Goal: Transaction & Acquisition: Purchase product/service

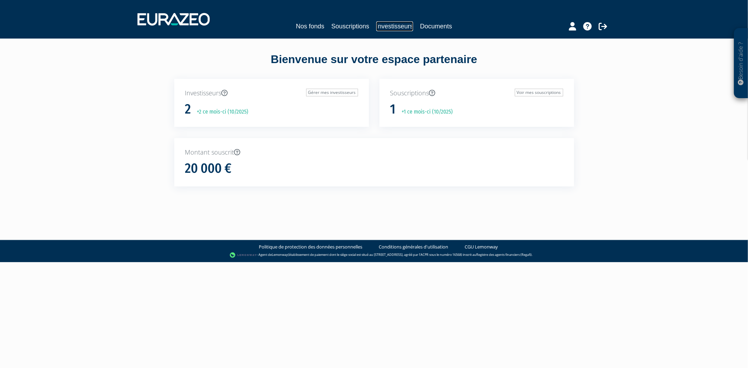
click at [387, 25] on link "Investisseurs" at bounding box center [394, 26] width 37 height 10
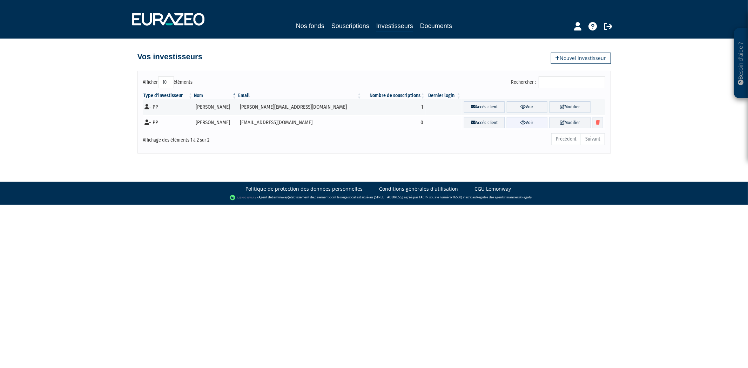
click at [512, 121] on link "Voir" at bounding box center [527, 123] width 41 height 12
click at [566, 124] on link "Modifier" at bounding box center [569, 123] width 41 height 12
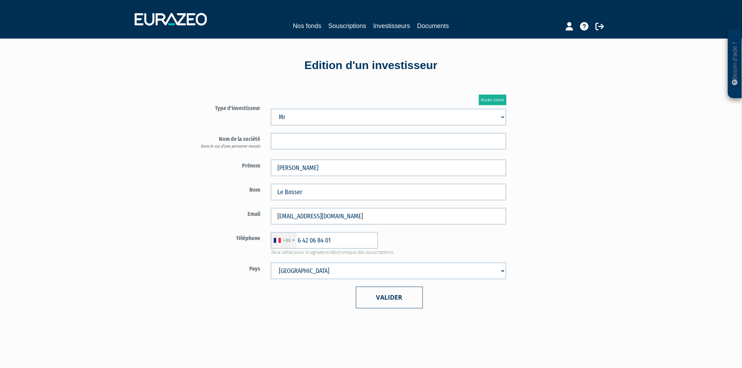
click at [381, 299] on button "Valider" at bounding box center [389, 297] width 67 height 21
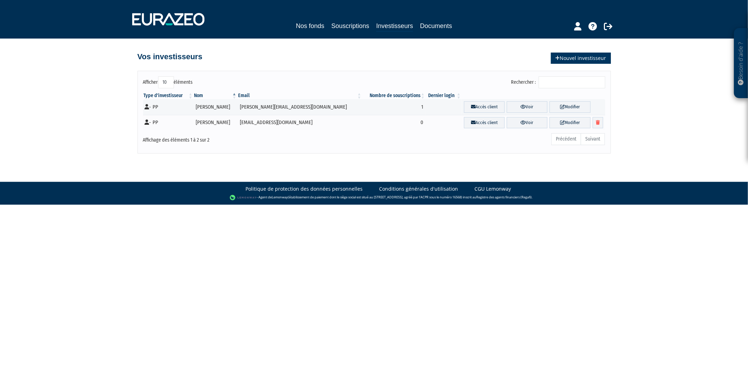
click at [566, 59] on link "Nouvel investisseur" at bounding box center [581, 58] width 60 height 11
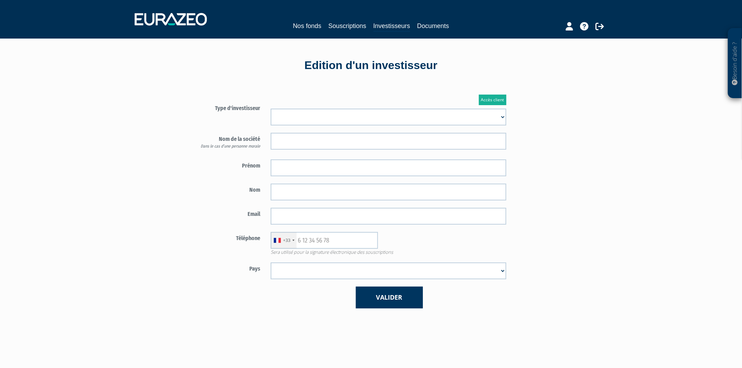
click at [366, 109] on select "Mr Mme Société" at bounding box center [389, 117] width 236 height 17
select select "1"
click at [271, 109] on select "Mr Mme Société" at bounding box center [389, 117] width 236 height 17
click at [313, 140] on input "text" at bounding box center [389, 141] width 236 height 17
click at [304, 164] on input "text" at bounding box center [389, 168] width 236 height 17
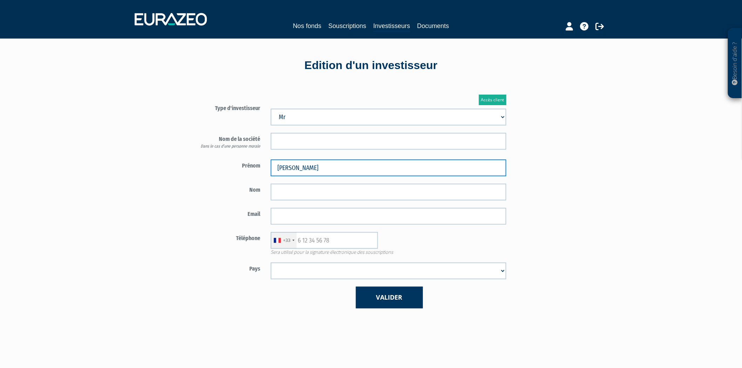
type input "Arnaud"
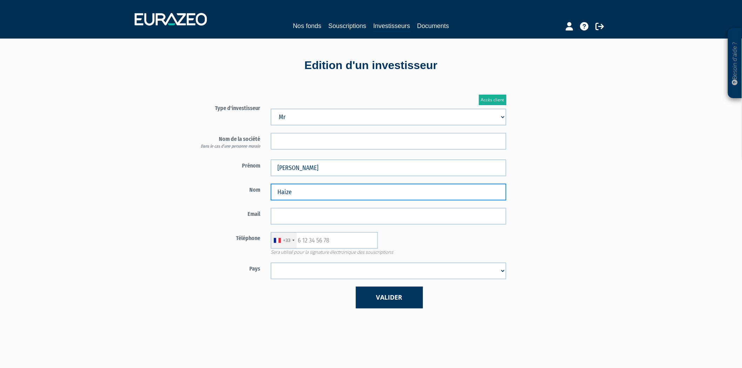
type input "Haize"
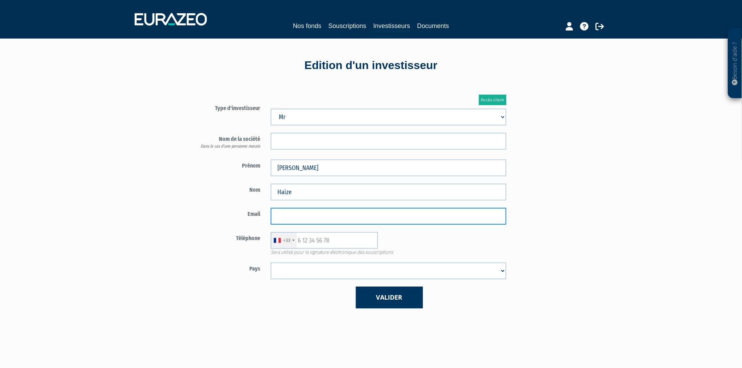
click at [404, 218] on input "email" at bounding box center [389, 216] width 236 height 17
paste input "arnaud.haize@sfr.fr"
type input "arnaud.haize@sfr.fr"
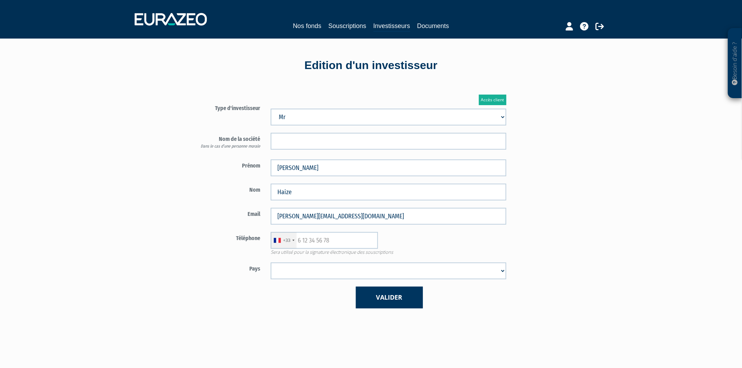
drag, startPoint x: 173, startPoint y: 240, endPoint x: 182, endPoint y: 245, distance: 10.5
click at [174, 243] on div "Accès client Type d'investisseur Mr Mme Société Dans le cas d’une personne mora…" at bounding box center [301, 201] width 270 height 235
click at [331, 245] on input "text" at bounding box center [324, 240] width 107 height 17
paste input "33610364761"
click at [302, 239] on input "33610364761" at bounding box center [324, 240] width 107 height 17
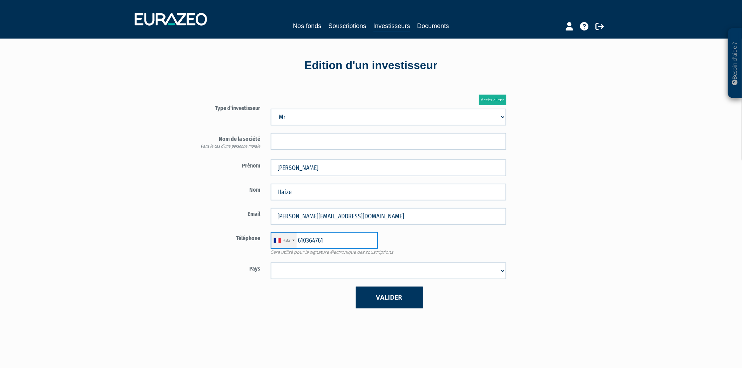
type input "610364761"
click at [325, 269] on select "Afghanistan Afrique du Sud Albanie Algérie Allemagne Andorre Angola Anguilla An…" at bounding box center [389, 271] width 236 height 17
select select "75"
click at [271, 263] on select "Afghanistan Afrique du Sud Albanie Algérie Allemagne Andorre Angola Anguilla An…" at bounding box center [389, 271] width 236 height 17
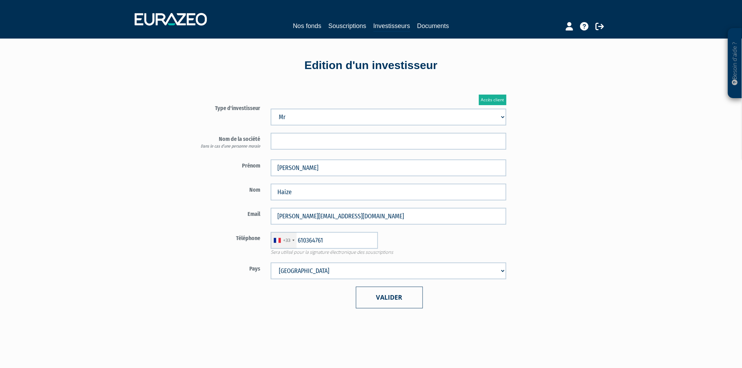
click at [387, 299] on button "Valider" at bounding box center [389, 297] width 67 height 21
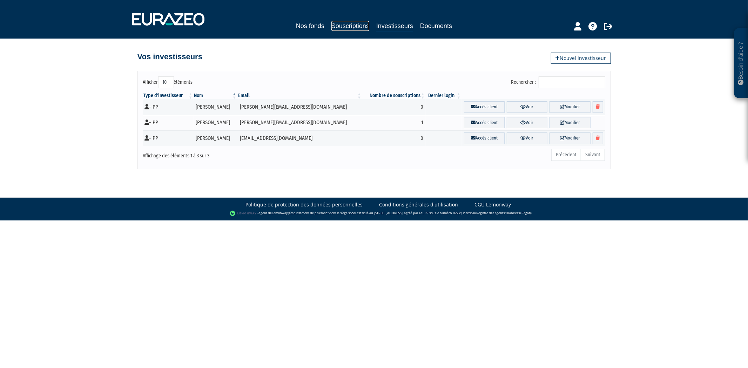
click at [342, 26] on link "Souscriptions" at bounding box center [350, 26] width 38 height 10
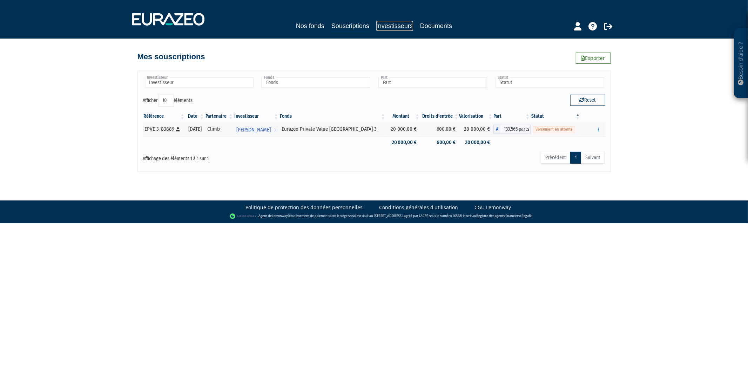
click at [400, 23] on link "Investisseurs" at bounding box center [394, 26] width 37 height 10
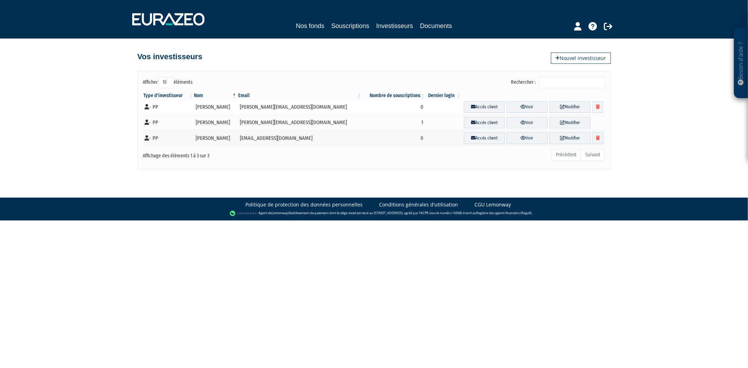
click at [221, 108] on td "Arnaud Haize" at bounding box center [216, 107] width 44 height 16
click at [305, 26] on link "Nos fonds" at bounding box center [310, 26] width 28 height 10
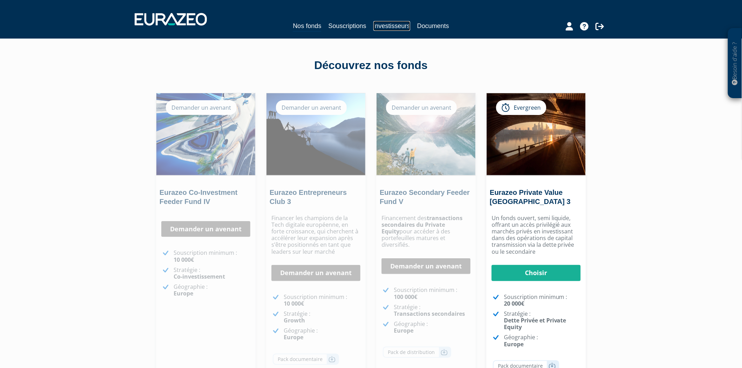
click at [379, 27] on link "Investisseurs" at bounding box center [391, 26] width 37 height 10
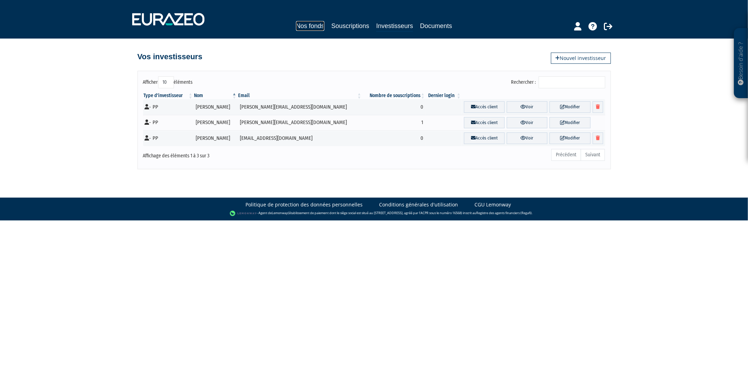
click at [316, 27] on link "Nos fonds" at bounding box center [310, 26] width 28 height 10
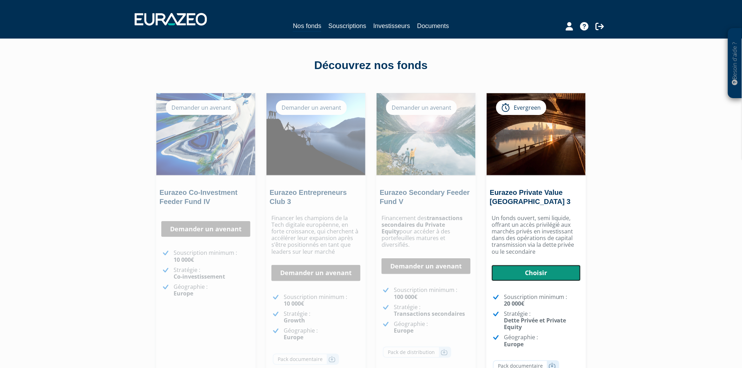
click at [539, 271] on link "Choisir" at bounding box center [536, 273] width 89 height 16
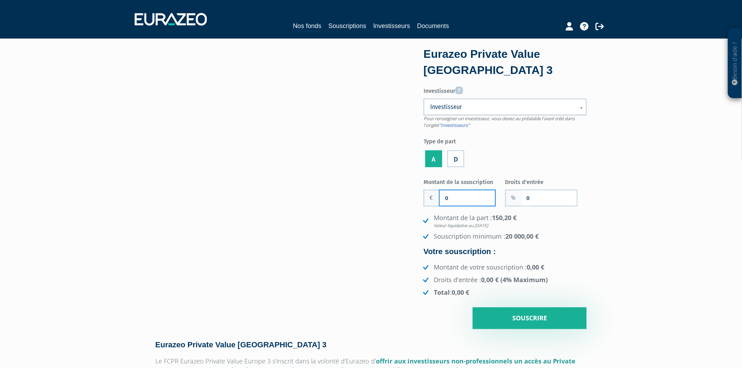
click at [464, 199] on input "0" at bounding box center [467, 197] width 55 height 15
type input "2"
type input "0"
click at [466, 201] on input "Montant de la souscription" at bounding box center [467, 197] width 55 height 15
type input "20 000"
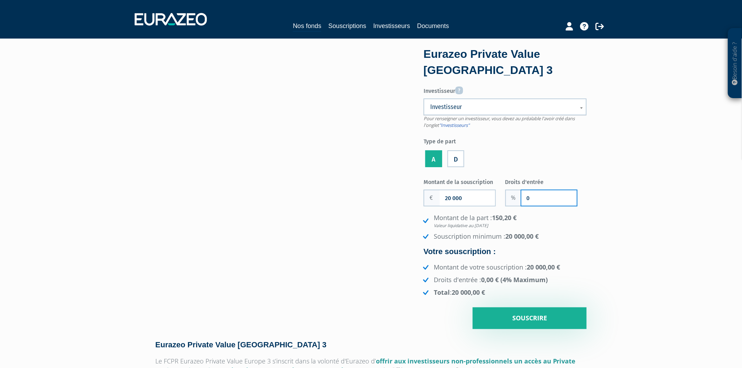
click at [560, 198] on input "0" at bounding box center [548, 197] width 55 height 15
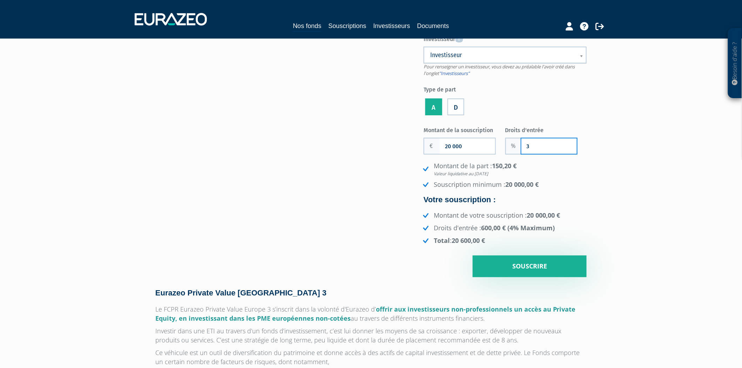
scroll to position [78, 0]
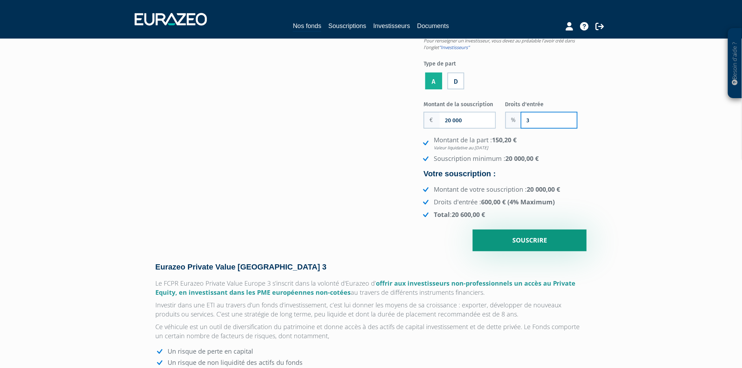
type input "3"
click at [528, 243] on input "Souscrire" at bounding box center [530, 241] width 114 height 22
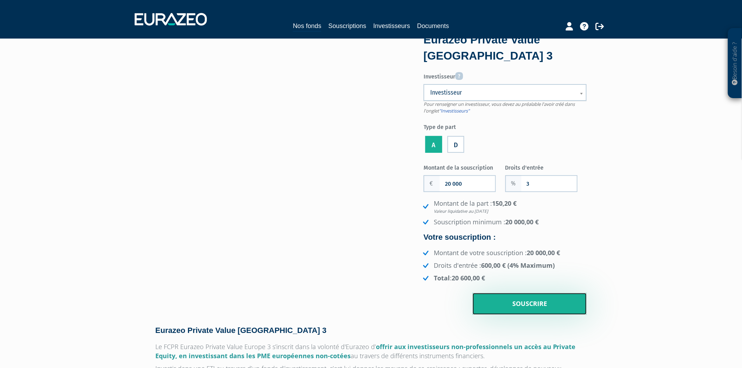
scroll to position [0, 0]
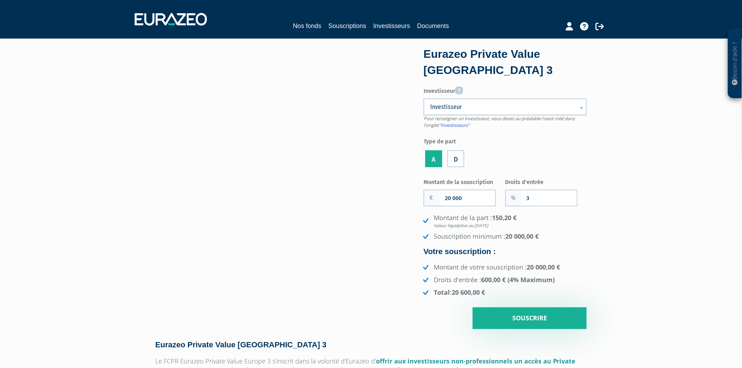
click at [520, 104] on span "Investisseur" at bounding box center [500, 107] width 141 height 8
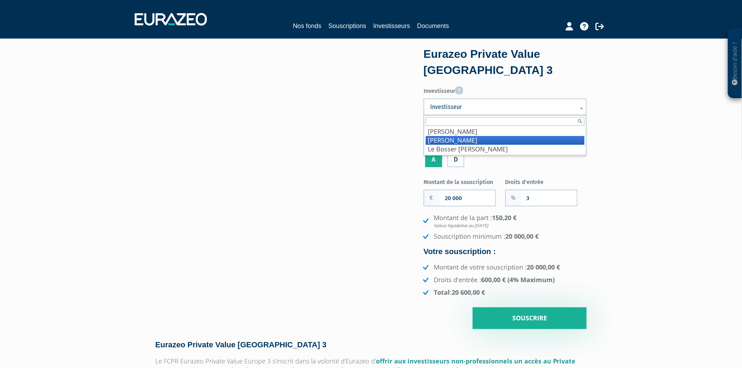
click at [466, 142] on li "Haize Arnaud" at bounding box center [505, 140] width 159 height 9
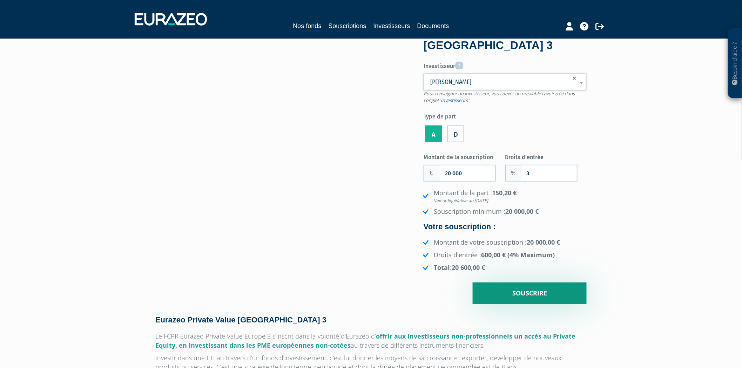
scroll to position [39, 0]
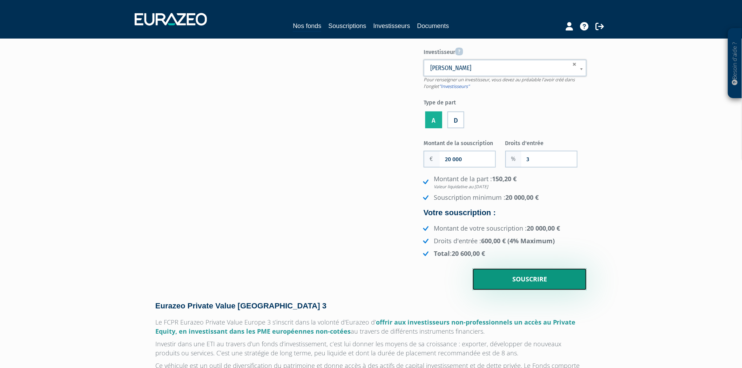
click at [528, 277] on input "Souscrire" at bounding box center [530, 280] width 114 height 22
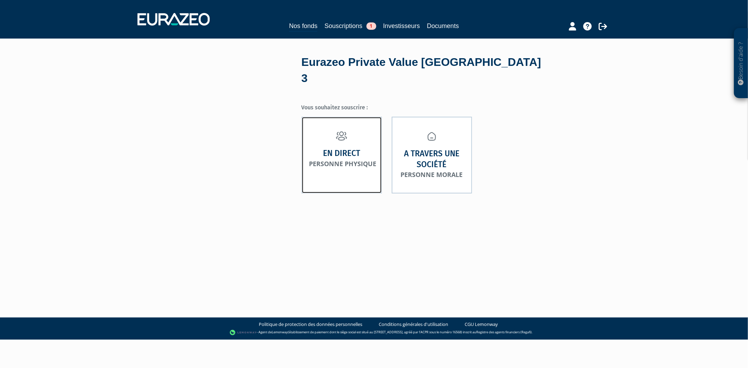
click at [337, 148] on strong "En direct" at bounding box center [341, 153] width 37 height 11
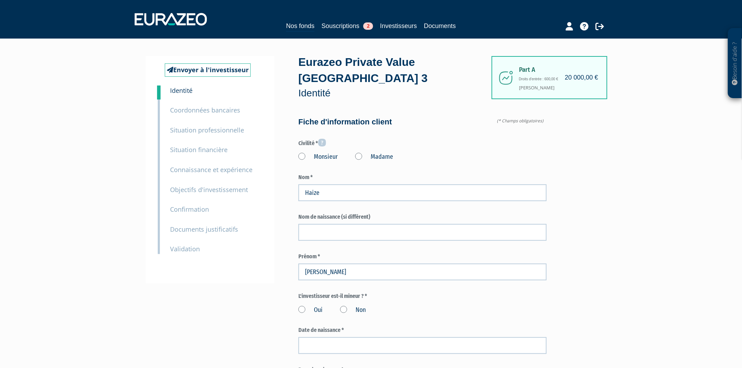
click at [302, 153] on label "Monsieur" at bounding box center [317, 157] width 39 height 9
click at [0, 0] on input "Monsieur" at bounding box center [0, 0] width 0 height 0
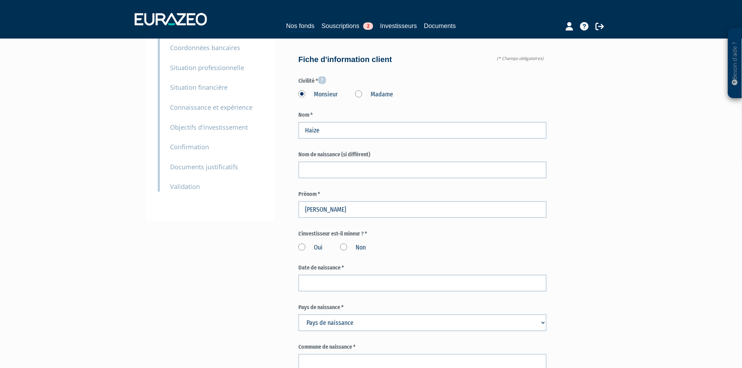
scroll to position [117, 0]
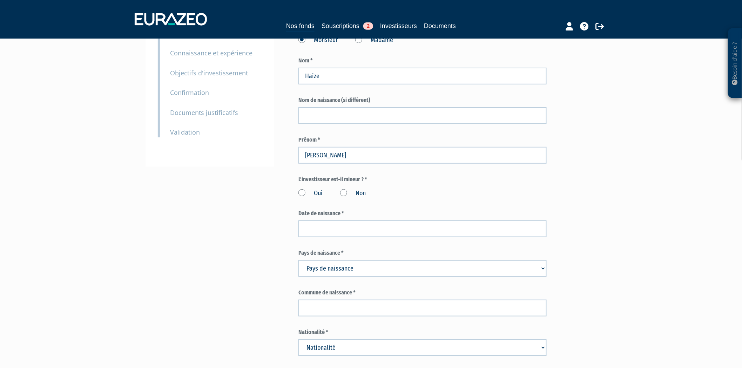
click at [344, 189] on label "Non" at bounding box center [353, 193] width 26 height 9
click at [0, 0] on input "Non" at bounding box center [0, 0] width 0 height 0
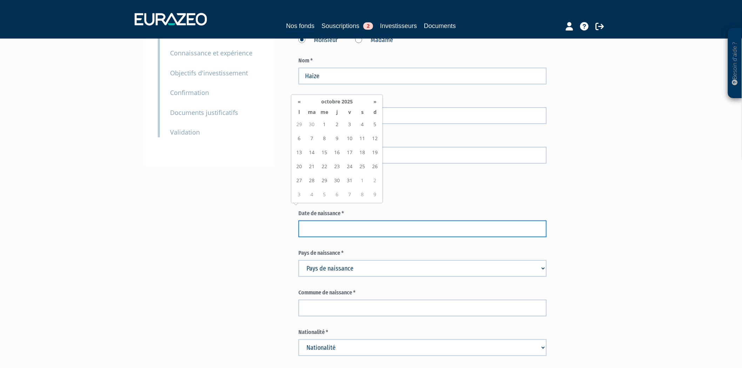
click at [351, 221] on input at bounding box center [422, 229] width 248 height 17
click at [343, 101] on th "octobre 2025" at bounding box center [336, 101] width 63 height 11
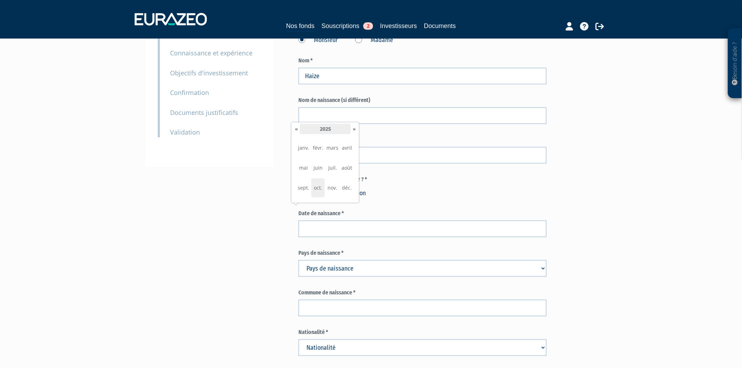
click at [321, 129] on th "2025" at bounding box center [325, 129] width 51 height 11
click at [321, 129] on th "2020-2029" at bounding box center [325, 129] width 51 height 11
click at [321, 129] on th "2000-2090" at bounding box center [325, 129] width 51 height 11
click at [302, 147] on span "1900" at bounding box center [303, 148] width 13 height 19
click at [302, 187] on span "1970" at bounding box center [303, 187] width 13 height 19
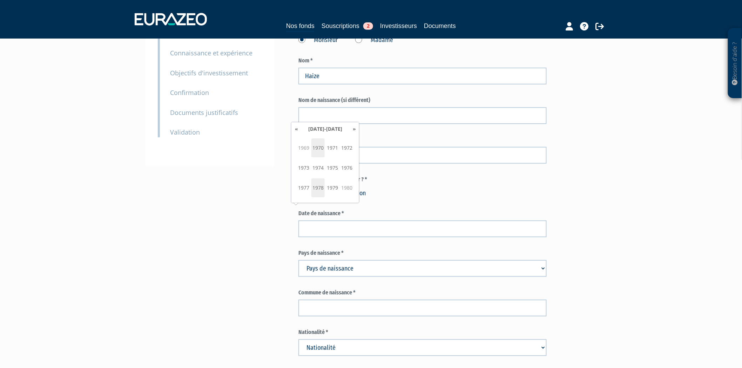
click at [318, 190] on span "1978" at bounding box center [317, 187] width 13 height 19
click at [331, 186] on span "nov." at bounding box center [332, 187] width 13 height 19
click at [296, 170] on td "20" at bounding box center [299, 167] width 13 height 14
type input "20/11/1978"
click at [353, 260] on select "Pays de naissance Afghanistan Afrique du Sud Albanie Algérie Allemagne Andorre" at bounding box center [422, 268] width 248 height 17
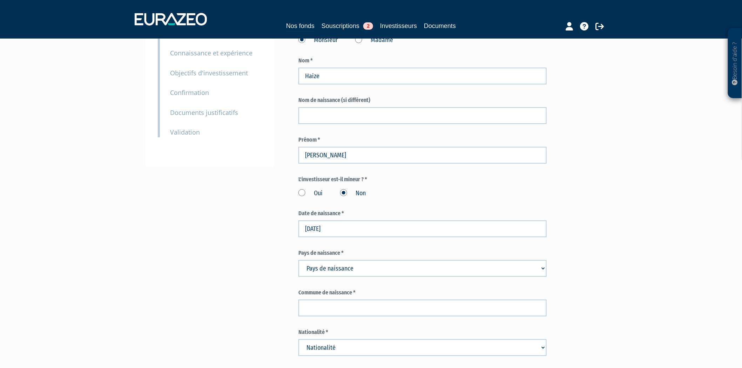
select select "75"
click at [298, 260] on select "Pays de naissance Afghanistan Afrique du Sud Albanie Algérie Allemagne Andorre" at bounding box center [422, 268] width 248 height 17
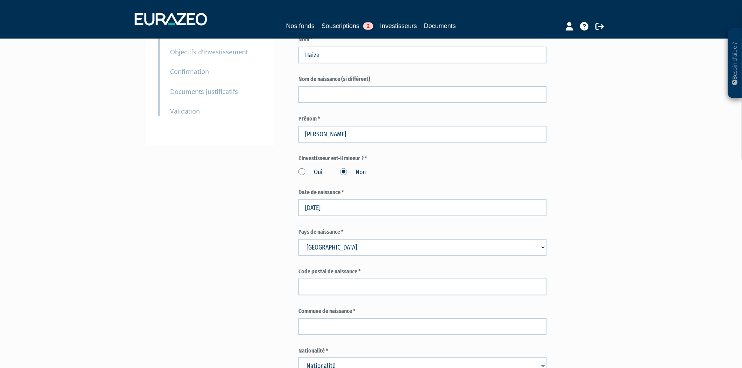
scroll to position [156, 0]
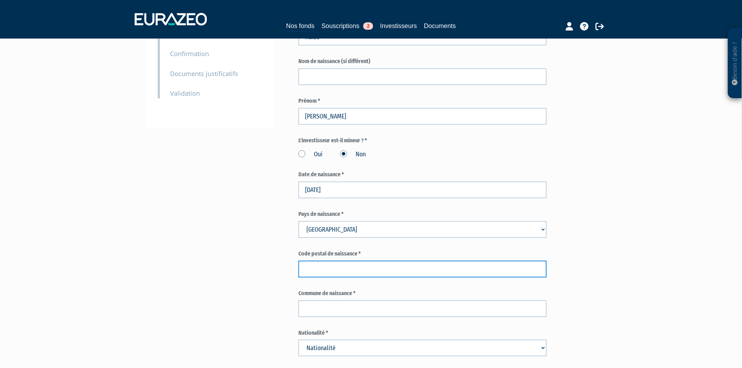
click at [349, 261] on input "text" at bounding box center [422, 269] width 248 height 17
type input "50000"
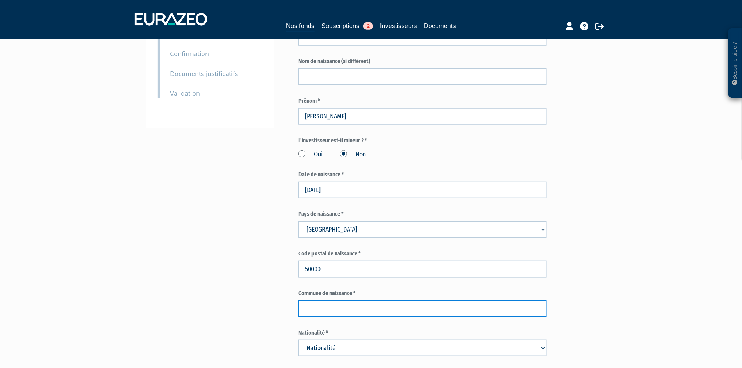
click at [344, 300] on input "text" at bounding box center [422, 308] width 248 height 17
type input "Saint-Lô"
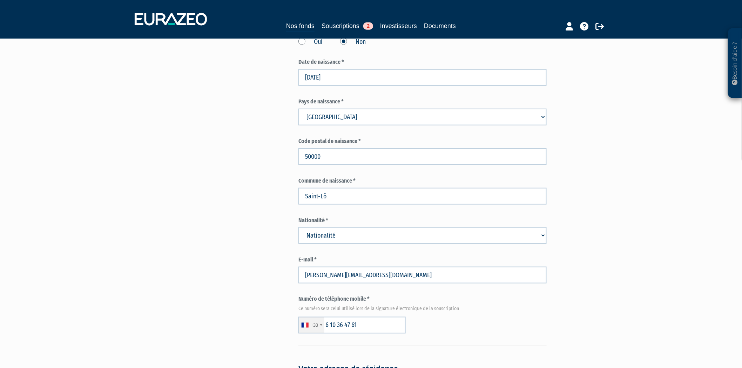
scroll to position [311, 0]
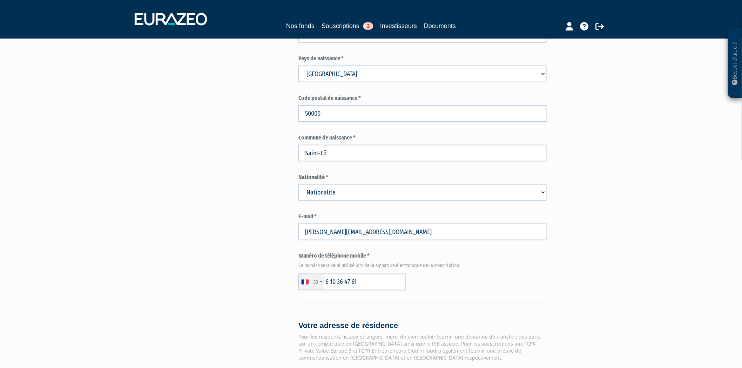
click at [347, 184] on select "Nationalité Afghanistan Afrique du Sud Albanie Algérie Allemagne Andorre" at bounding box center [422, 192] width 248 height 17
select select "75"
click at [298, 184] on select "Nationalité Afghanistan Afrique du Sud Albanie Algérie Allemagne Andorre" at bounding box center [422, 192] width 248 height 17
click at [609, 226] on div "Besoin d'aide ? × J'ai besoin d'aide Si vous avez une question à propos du fonc…" at bounding box center [371, 227] width 742 height 1076
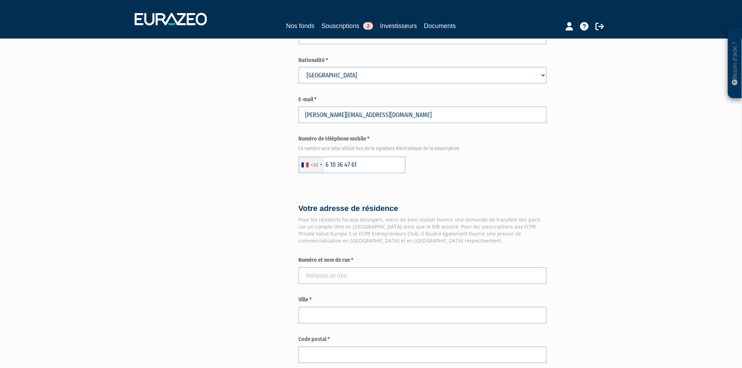
scroll to position [467, 0]
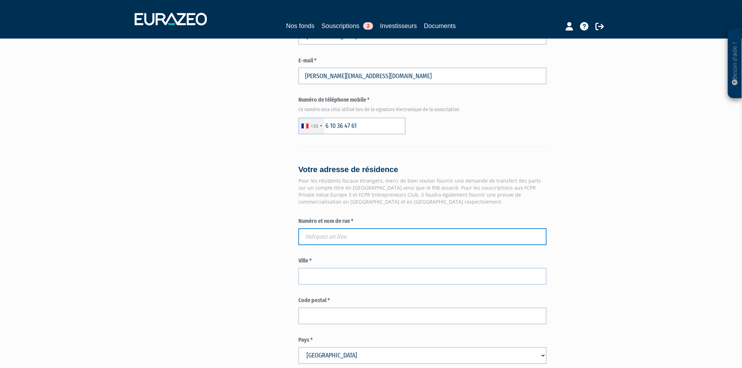
click at [389, 229] on input "text" at bounding box center [422, 237] width 248 height 17
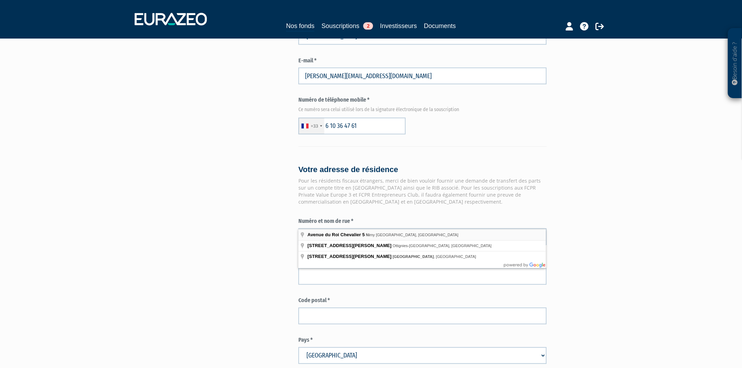
type input "Avenue du Roi Chevalier 5, Nimy Mons, Belgique"
type input "Mons"
type input "7020"
type input "5 Avenue du Roi Chevalier"
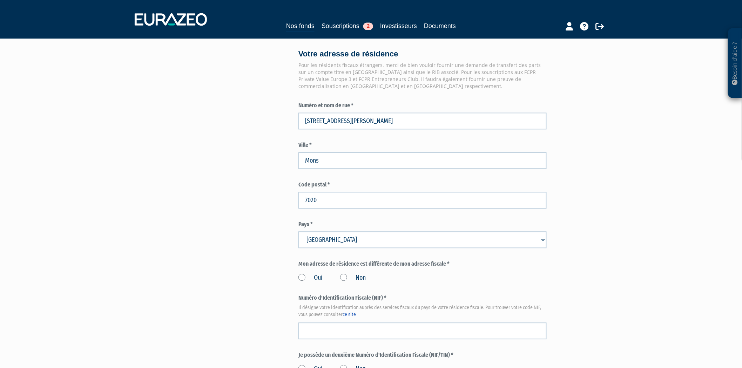
scroll to position [584, 0]
click at [343, 273] on label "Non" at bounding box center [353, 277] width 26 height 9
click at [0, 0] on input "Non" at bounding box center [0, 0] width 0 height 0
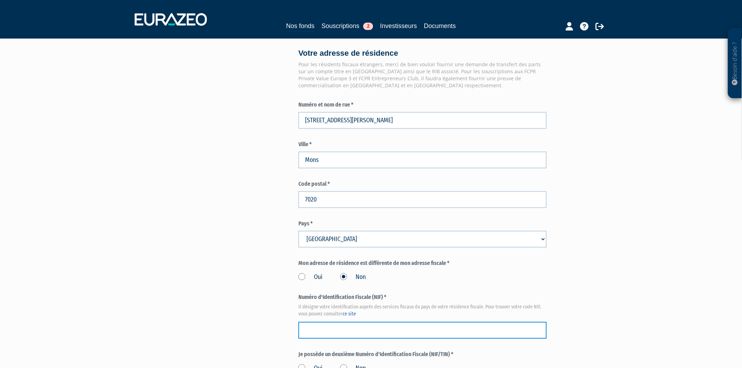
click at [328, 322] on input "text" at bounding box center [422, 330] width 248 height 17
paste input "78112061317"
type input "78112061317"
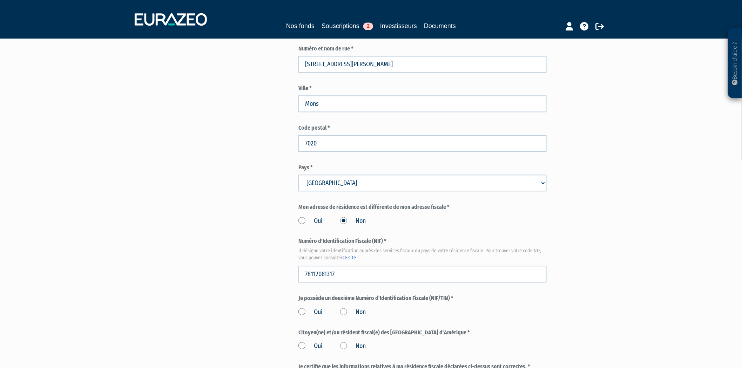
scroll to position [740, 0]
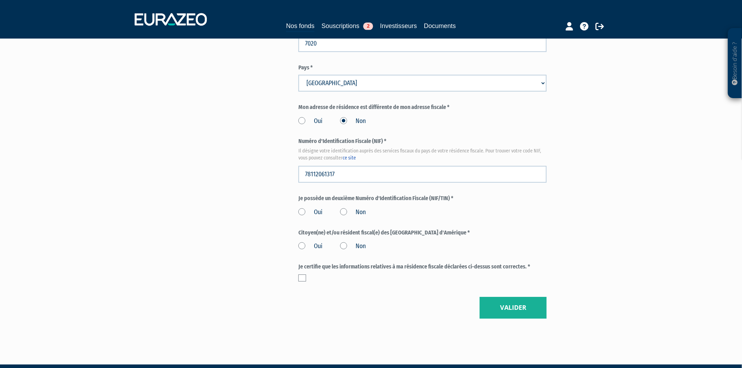
click at [341, 208] on label "Non" at bounding box center [353, 212] width 26 height 9
click at [0, 0] on input "Non" at bounding box center [0, 0] width 0 height 0
click at [345, 242] on label "Non" at bounding box center [353, 246] width 26 height 9
click at [0, 0] on input "Non" at bounding box center [0, 0] width 0 height 0
click at [300, 275] on label at bounding box center [302, 278] width 8 height 7
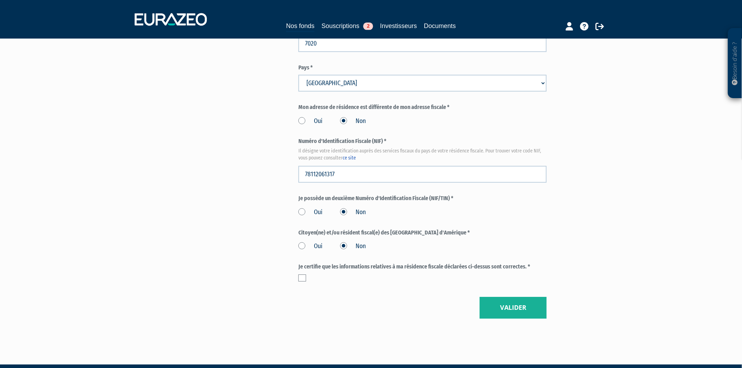
click at [0, 0] on input "checkbox" at bounding box center [0, 0] width 0 height 0
click at [512, 297] on button "Valider" at bounding box center [513, 308] width 67 height 22
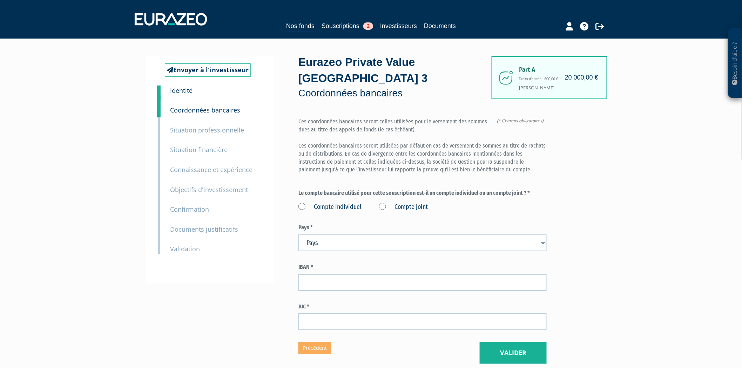
click at [301, 203] on label "Compte individuel" at bounding box center [329, 207] width 63 height 9
click at [0, 0] on individuel "Compte individuel" at bounding box center [0, 0] width 0 height 0
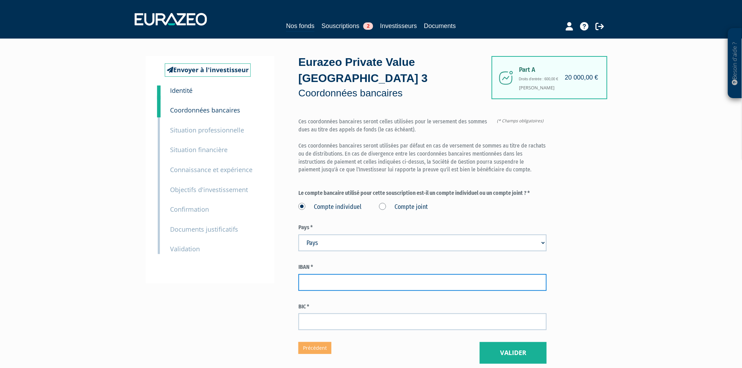
click at [349, 274] on input "text" at bounding box center [422, 282] width 248 height 17
paste input "FR76 1548 9047 1200 0530 3370 122"
type input "FR76 1548 9047 1200 0530 3370 122"
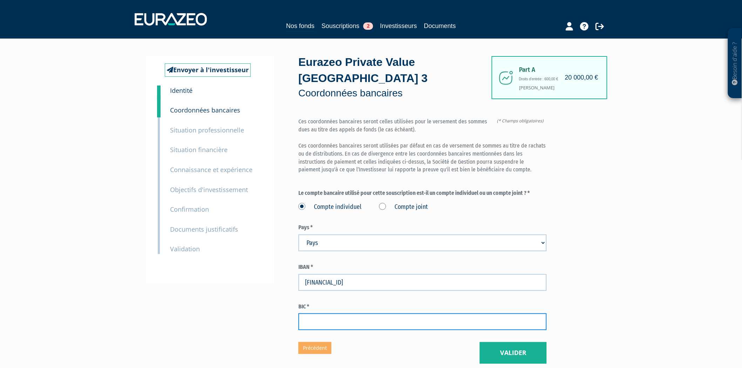
click at [344, 313] on input "text" at bounding box center [422, 321] width 248 height 17
paste input "CMCIFR2A"
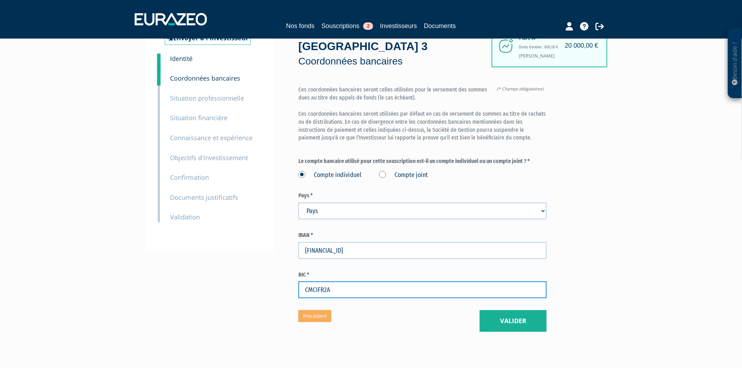
scroll to position [47, 0]
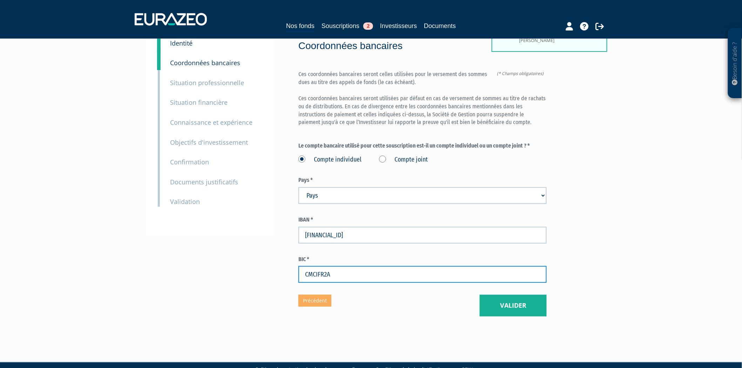
type input "CMCIFR2A"
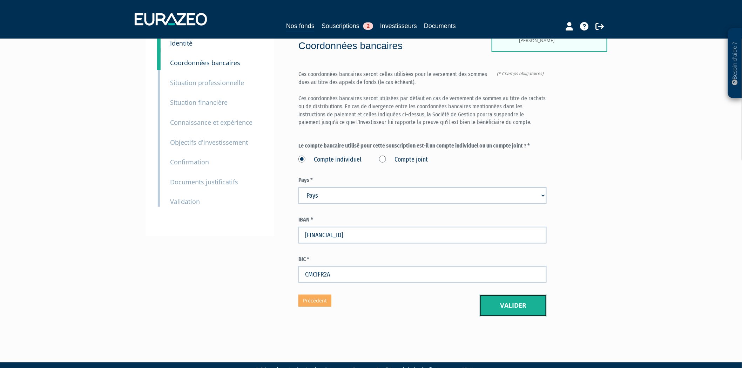
click at [509, 295] on button "Valider" at bounding box center [513, 306] width 67 height 22
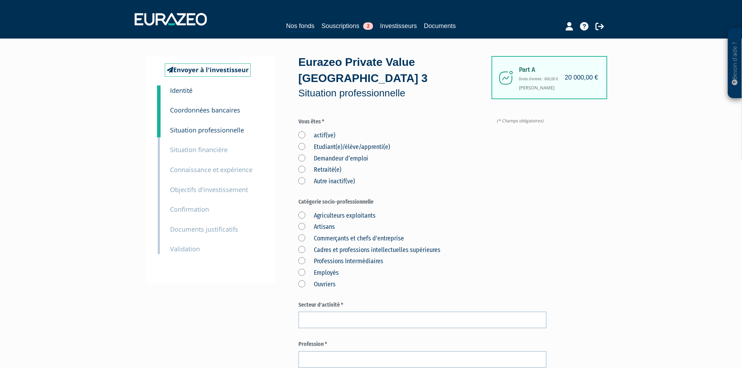
click at [300, 131] on label "actif(ve)" at bounding box center [316, 135] width 37 height 9
click at [0, 0] on input "actif(ve)" at bounding box center [0, 0] width 0 height 0
click at [303, 246] on label "Cadres et professions intellectuelles supérieures" at bounding box center [369, 250] width 142 height 9
click at [0, 0] on supérieures "Cadres et professions intellectuelles supérieures" at bounding box center [0, 0] width 0 height 0
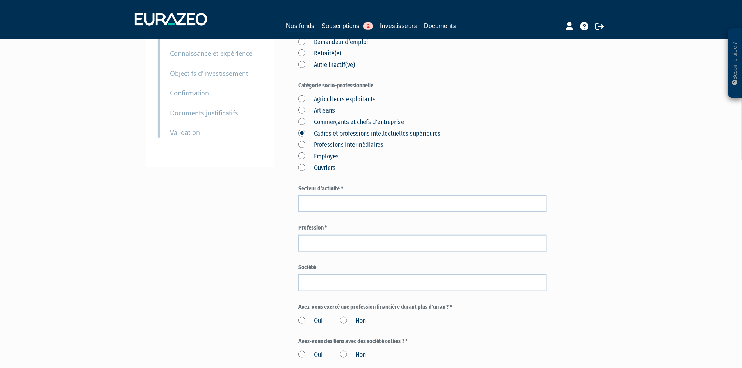
scroll to position [117, 0]
click at [347, 195] on input "text" at bounding box center [422, 203] width 248 height 17
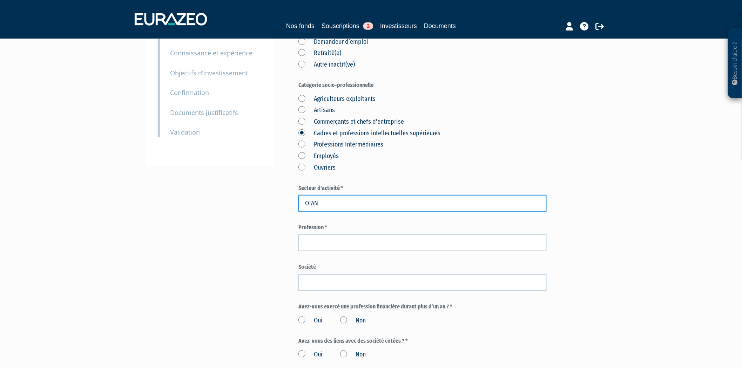
type input "OTAN"
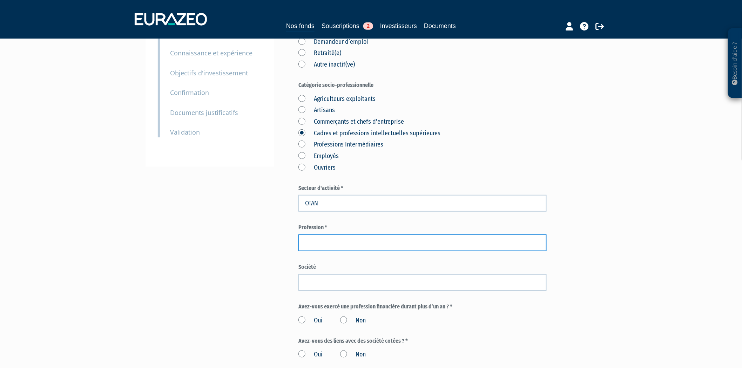
click at [388, 235] on input "text" at bounding box center [422, 243] width 248 height 17
type input "Employé"
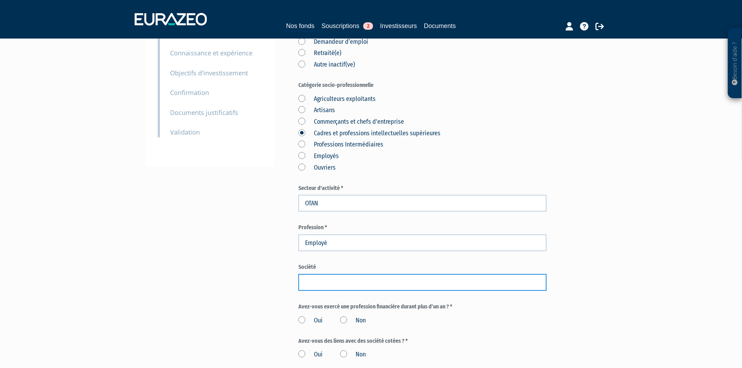
click at [324, 274] on input "text" at bounding box center [422, 282] width 248 height 17
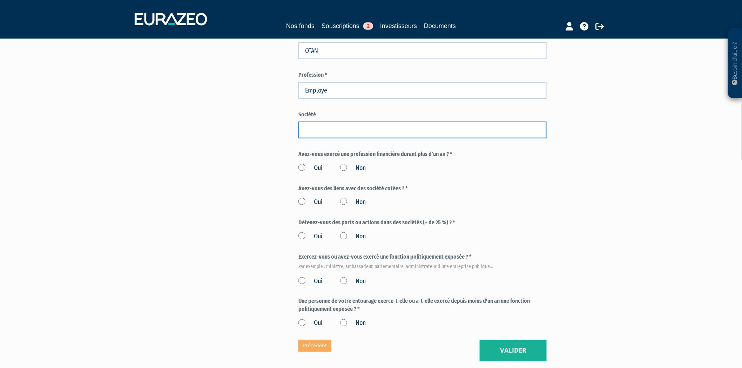
scroll to position [272, 0]
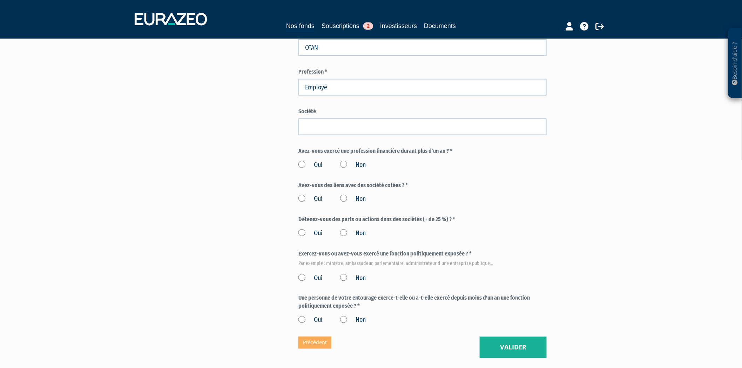
click at [342, 161] on label "Non" at bounding box center [353, 165] width 26 height 9
click at [0, 0] on input "Non" at bounding box center [0, 0] width 0 height 0
click at [336, 192] on div "Oui Non" at bounding box center [422, 198] width 248 height 12
click at [344, 195] on label "Non" at bounding box center [353, 199] width 26 height 9
click at [0, 0] on input "Non" at bounding box center [0, 0] width 0 height 0
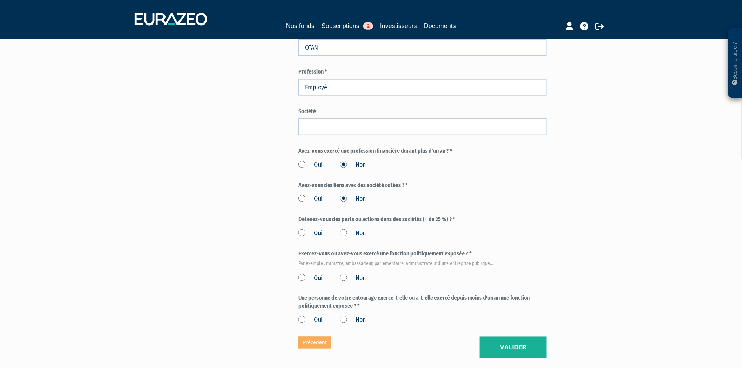
click at [345, 229] on label "Non" at bounding box center [353, 233] width 26 height 9
click at [0, 0] on input "Non" at bounding box center [0, 0] width 0 height 0
click at [345, 274] on label "Non" at bounding box center [353, 278] width 26 height 9
click at [0, 0] on input "Non" at bounding box center [0, 0] width 0 height 0
click at [344, 316] on label "Non" at bounding box center [353, 320] width 26 height 9
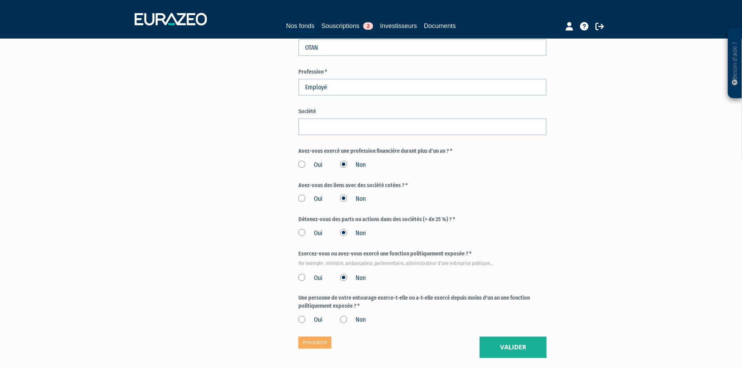
click at [0, 0] on input "Non" at bounding box center [0, 0] width 0 height 0
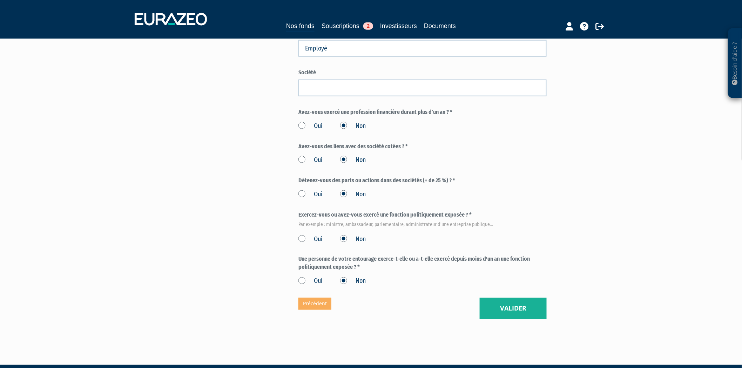
scroll to position [314, 0]
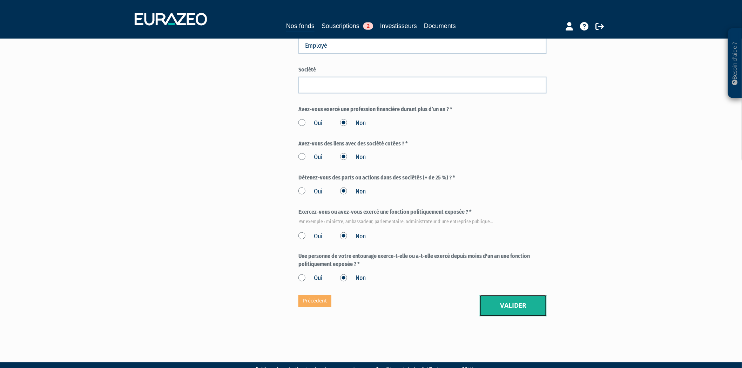
click at [495, 295] on button "Valider" at bounding box center [513, 306] width 67 height 22
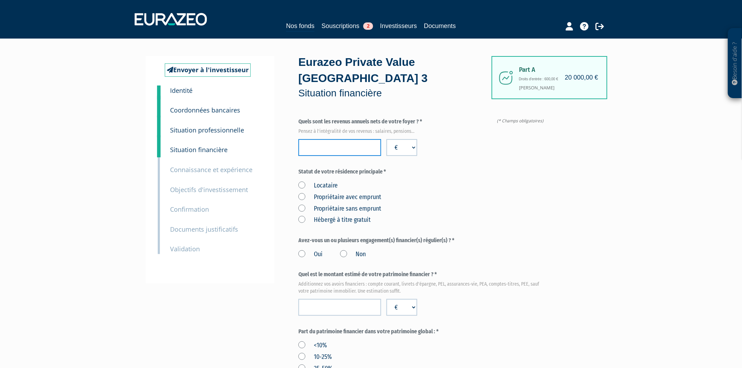
click at [343, 139] on input "number" at bounding box center [339, 147] width 83 height 17
click at [342, 139] on input "number" at bounding box center [339, 147] width 83 height 17
type input "84000"
click at [492, 179] on div "Locataire Propriétaire avec emprunt Propriétaire sans emprunt Hébergé à titre g…" at bounding box center [422, 202] width 248 height 46
click at [303, 193] on label "Propriétaire avec emprunt" at bounding box center [339, 197] width 83 height 9
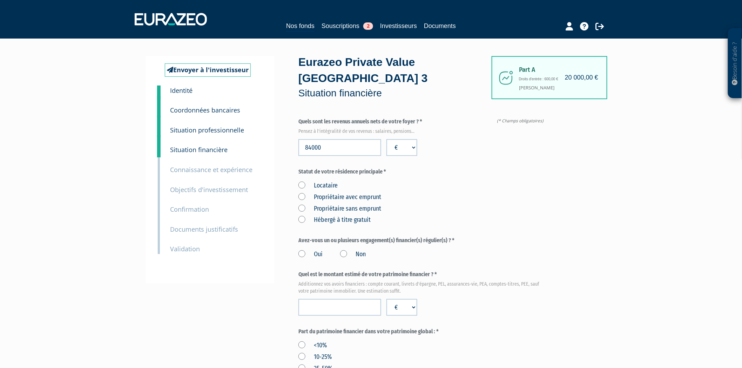
click at [0, 0] on emprunt "Propriétaire avec emprunt" at bounding box center [0, 0] width 0 height 0
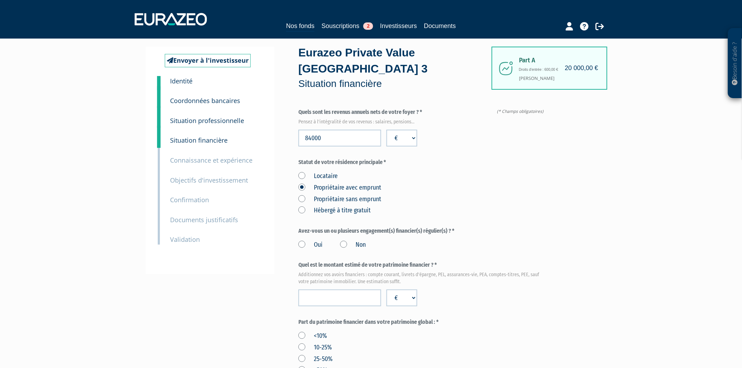
scroll to position [39, 0]
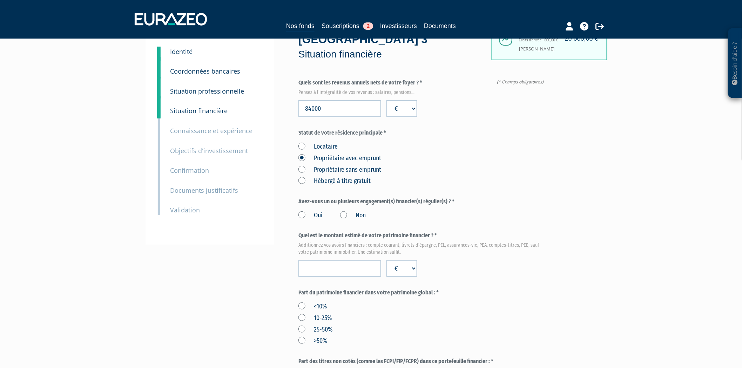
click at [345, 211] on label "Non" at bounding box center [353, 215] width 26 height 9
click at [0, 0] on input "Non" at bounding box center [0, 0] width 0 height 0
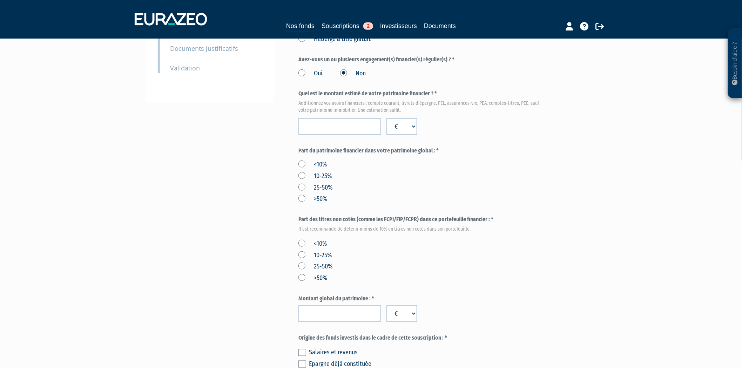
scroll to position [195, 0]
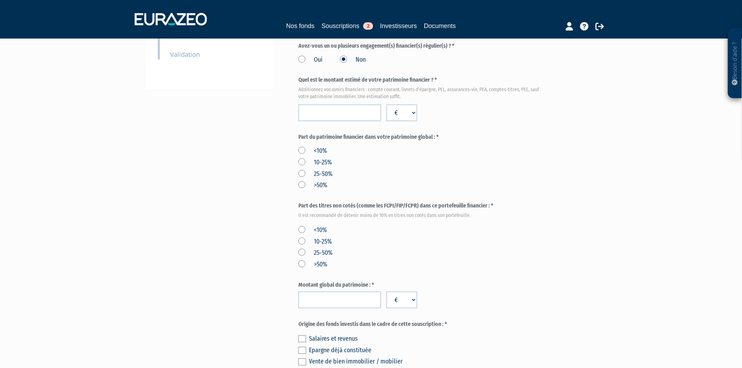
click at [303, 226] on label "<10%" at bounding box center [312, 230] width 28 height 9
click at [0, 0] on input "<10%" at bounding box center [0, 0] width 0 height 0
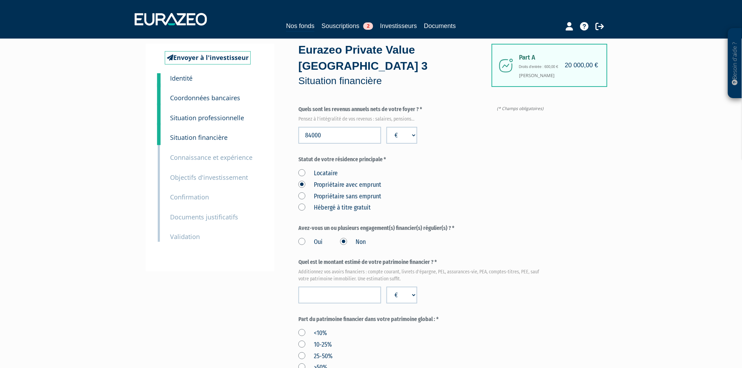
scroll to position [0, 0]
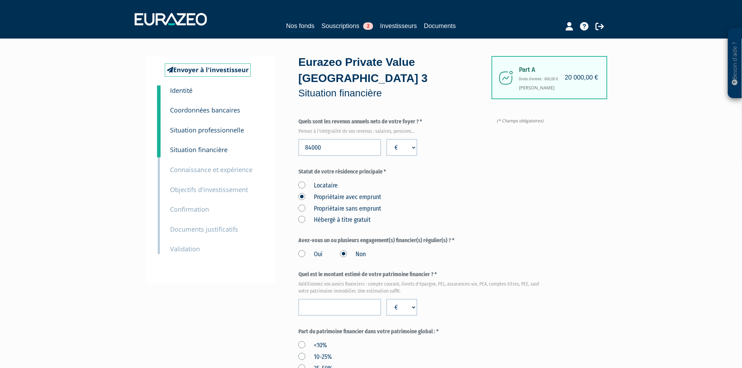
drag, startPoint x: 452, startPoint y: 150, endPoint x: 546, endPoint y: 125, distance: 97.6
click at [546, 125] on div "Quels sont les revenus annuels nets de votre foyer ? * Pensez à l'intégralité d…" at bounding box center [422, 137] width 248 height 38
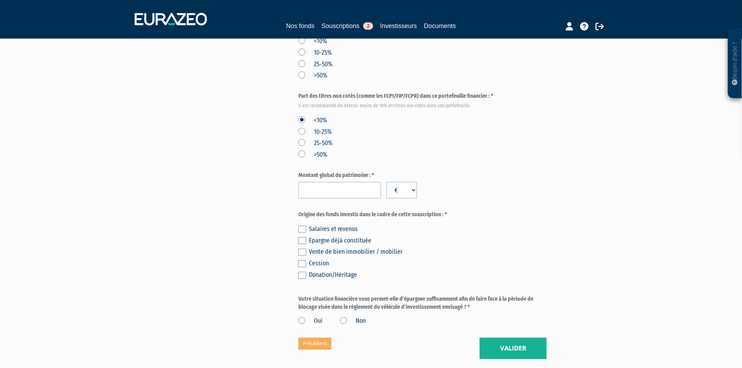
scroll to position [347, 0]
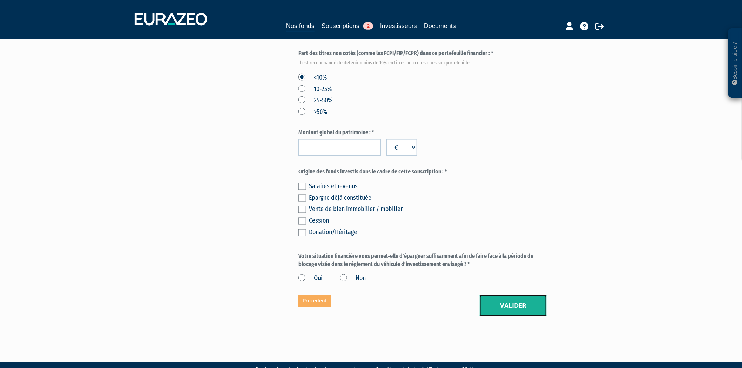
click at [523, 295] on button "Valider" at bounding box center [513, 306] width 67 height 22
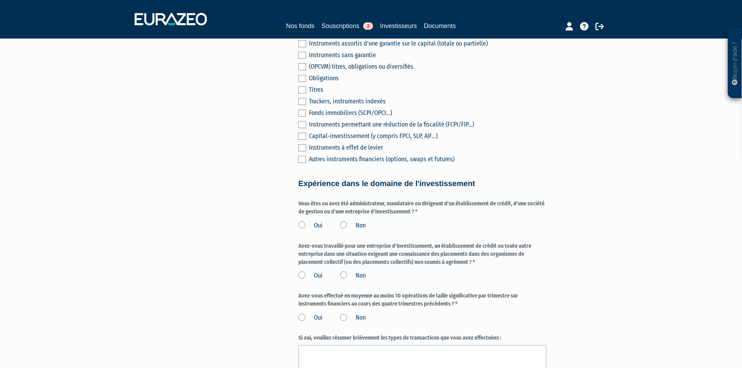
scroll to position [311, 0]
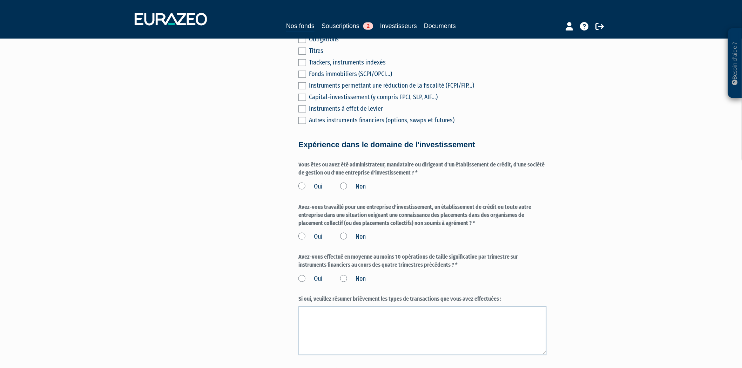
click at [344, 182] on label "Non" at bounding box center [353, 186] width 26 height 9
click at [0, 0] on input "Non" at bounding box center [0, 0] width 0 height 0
click at [344, 232] on label "Non" at bounding box center [353, 236] width 26 height 9
click at [0, 0] on input "Non" at bounding box center [0, 0] width 0 height 0
click at [344, 275] on label "Non" at bounding box center [353, 279] width 26 height 9
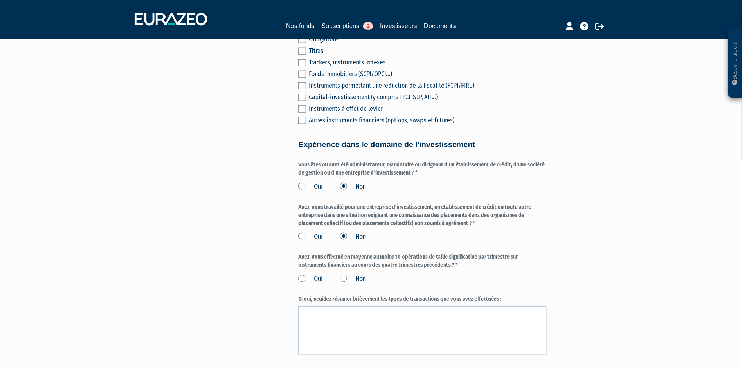
click at [0, 0] on input "Non" at bounding box center [0, 0] width 0 height 0
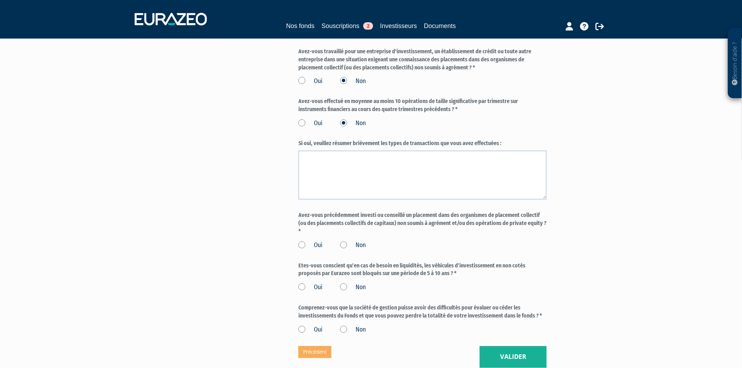
scroll to position [467, 0]
click at [343, 119] on label "Non" at bounding box center [353, 123] width 26 height 9
click at [0, 0] on input "Non" at bounding box center [0, 0] width 0 height 0
click at [348, 119] on label "Non" at bounding box center [353, 123] width 26 height 9
click at [0, 0] on input "Non" at bounding box center [0, 0] width 0 height 0
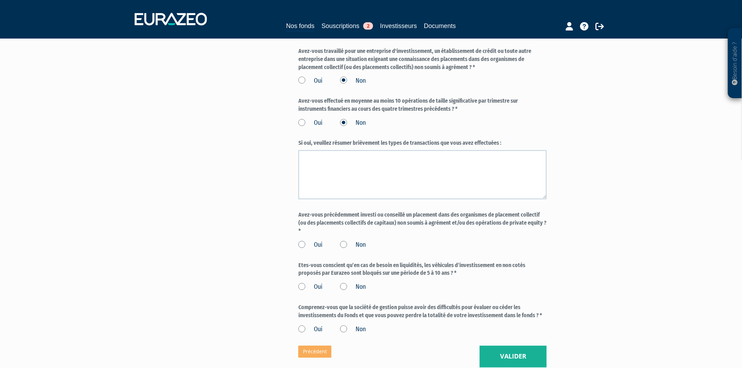
click at [346, 119] on label "Non" at bounding box center [353, 123] width 26 height 9
click at [0, 0] on input "Non" at bounding box center [0, 0] width 0 height 0
click at [345, 119] on label "Non" at bounding box center [353, 123] width 26 height 9
click at [0, 0] on input "Non" at bounding box center [0, 0] width 0 height 0
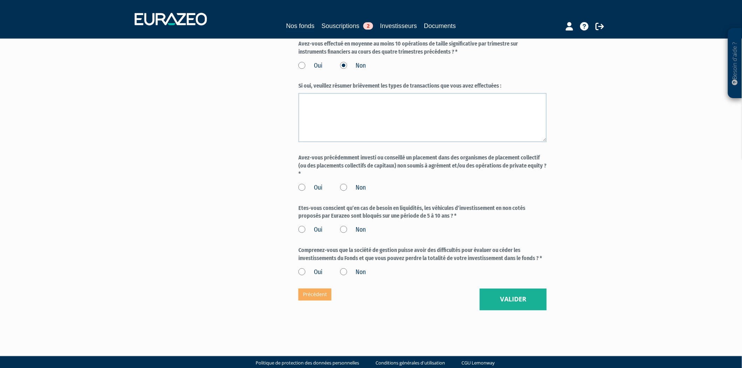
scroll to position [526, 0]
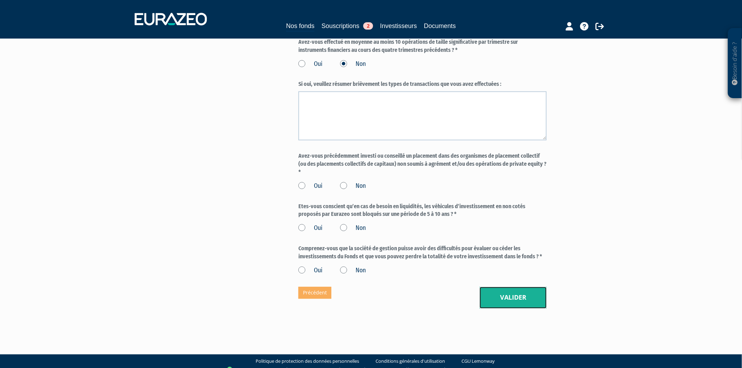
click at [511, 290] on button "Valider" at bounding box center [513, 298] width 67 height 22
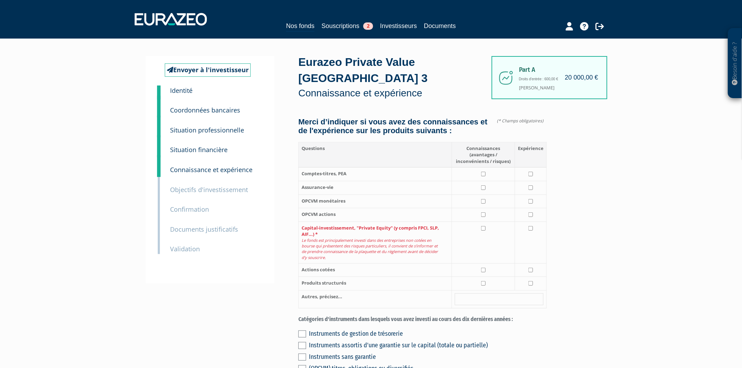
click at [198, 227] on small "Documents justificatifs" at bounding box center [204, 229] width 68 height 8
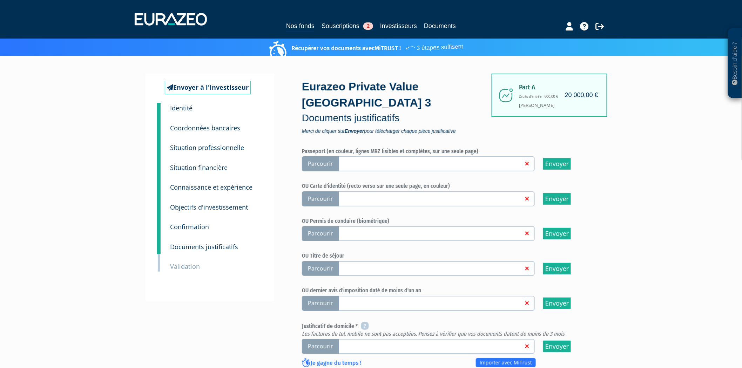
click at [316, 191] on span "Parcourir" at bounding box center [320, 198] width 37 height 15
click at [0, 0] on input "Parcourir" at bounding box center [0, 0] width 0 height 0
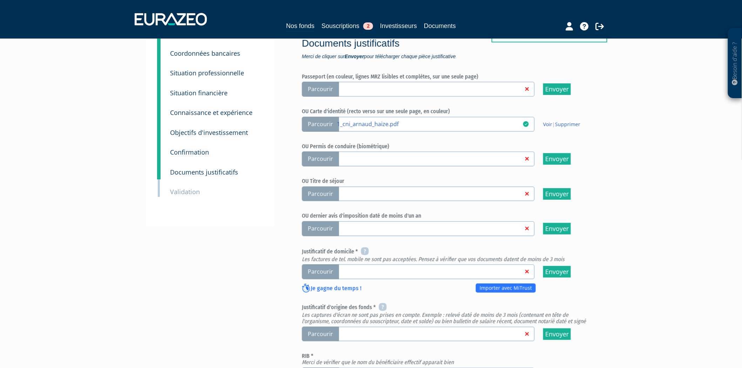
scroll to position [78, 0]
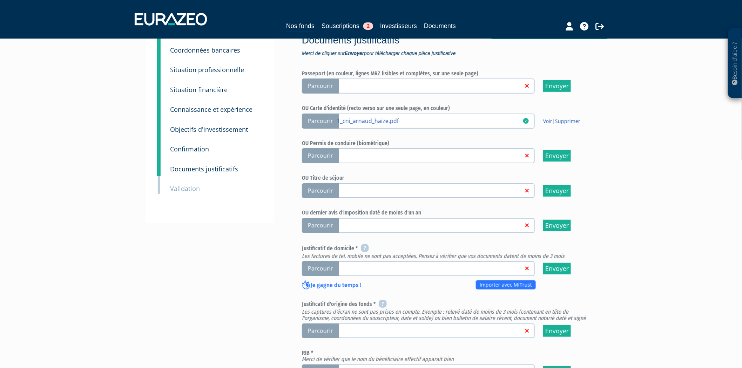
click at [325, 261] on span "Parcourir" at bounding box center [320, 268] width 37 height 15
click at [0, 0] on input "Parcourir" at bounding box center [0, 0] width 0 height 0
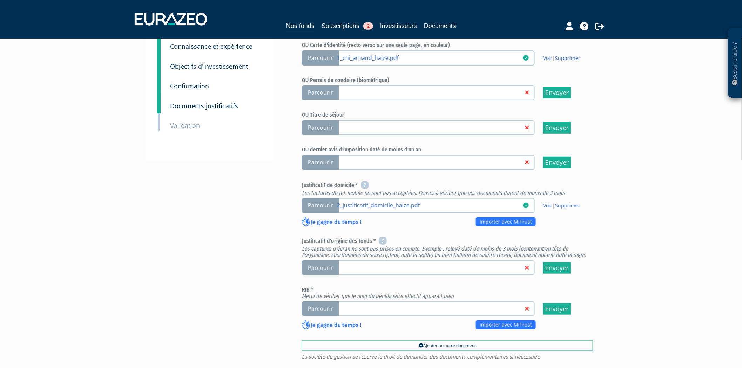
scroll to position [117, 0]
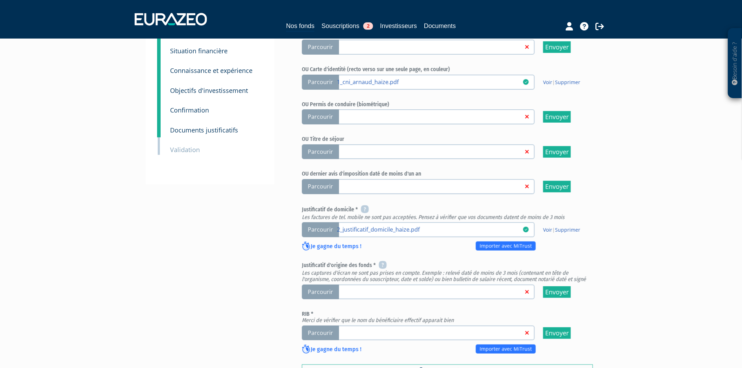
click at [316, 285] on span "Parcourir" at bounding box center [320, 292] width 37 height 15
click at [331, 285] on span "Parcourir" at bounding box center [320, 292] width 37 height 15
click at [0, 0] on input "Parcourir" at bounding box center [0, 0] width 0 height 0
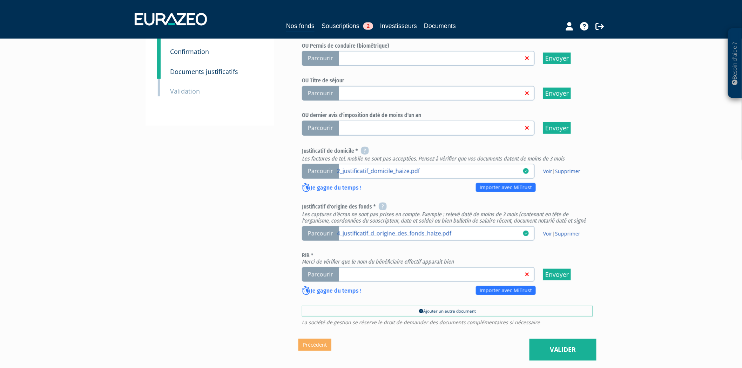
scroll to position [215, 0]
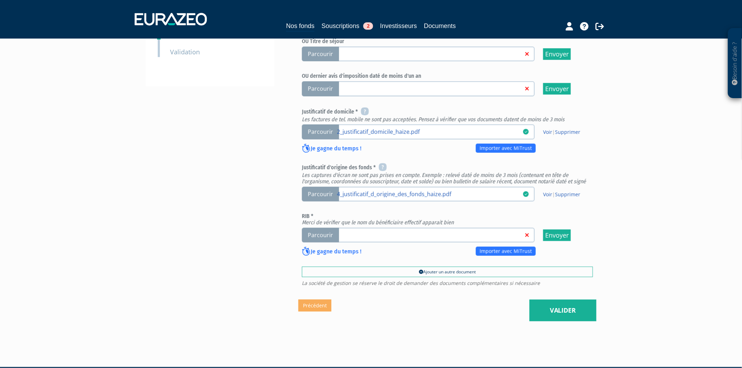
click at [326, 228] on span "Parcourir" at bounding box center [320, 235] width 37 height 15
click at [0, 0] on input "Parcourir" at bounding box center [0, 0] width 0 height 0
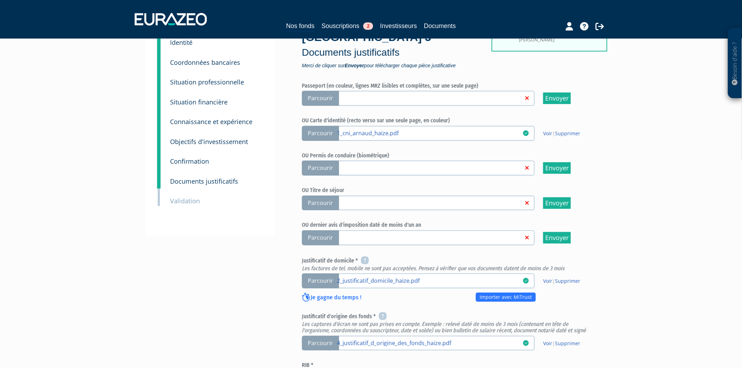
scroll to position [20, 0]
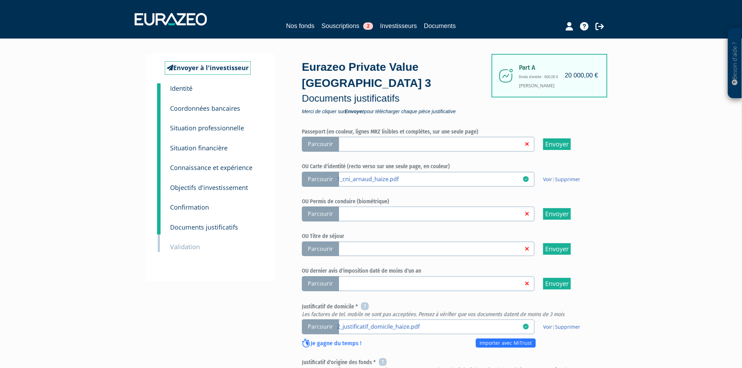
click at [198, 187] on small "Objectifs d'investissement" at bounding box center [209, 187] width 78 height 8
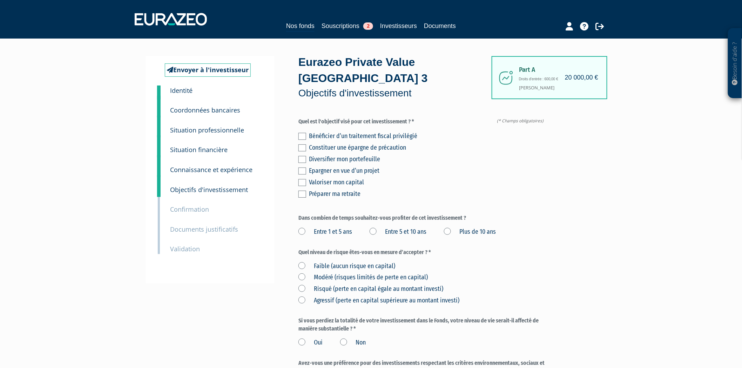
click at [302, 156] on label at bounding box center [302, 159] width 8 height 7
click at [0, 0] on input "checkbox" at bounding box center [0, 0] width 0 height 0
click at [302, 179] on label at bounding box center [302, 182] width 8 height 7
click at [0, 0] on input "checkbox" at bounding box center [0, 0] width 0 height 0
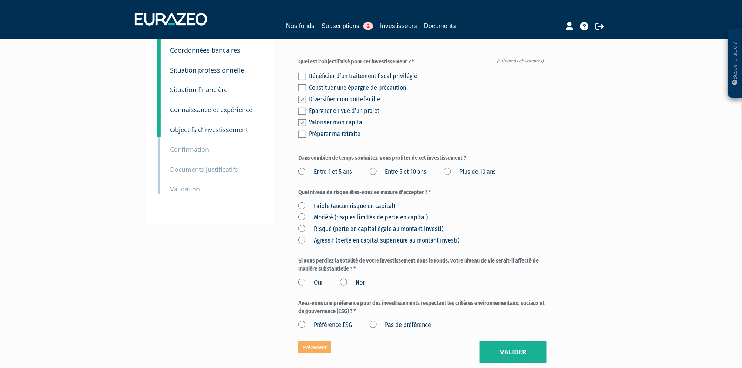
scroll to position [78, 0]
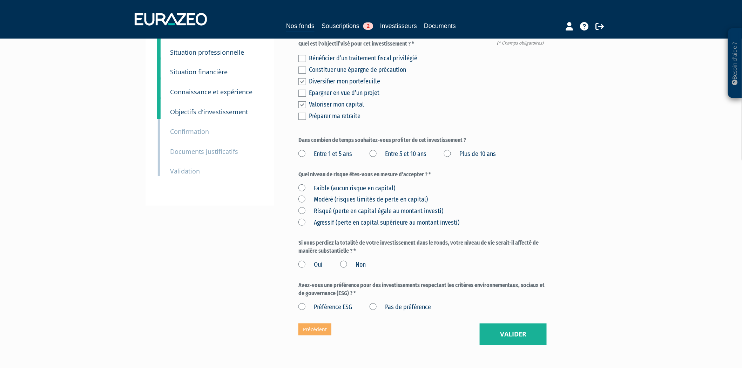
click at [299, 207] on label "Risqué (perte en capital égale au montant investi)" at bounding box center [370, 211] width 145 height 9
click at [0, 0] on investi\) "Risqué (perte en capital égale au montant investi)" at bounding box center [0, 0] width 0 height 0
click at [346, 261] on label "Non" at bounding box center [353, 265] width 26 height 9
click at [0, 0] on input "Non" at bounding box center [0, 0] width 0 height 0
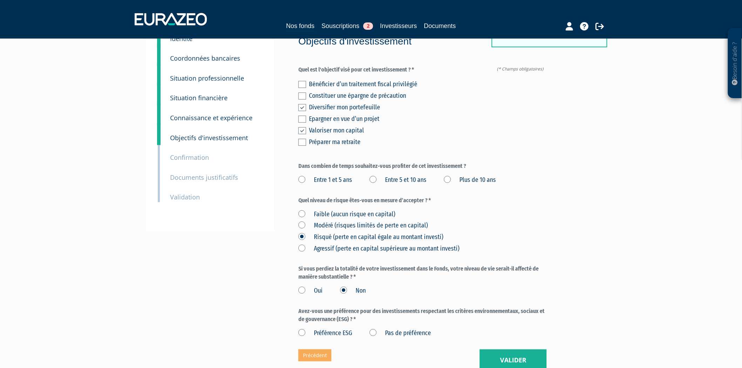
scroll to position [0, 0]
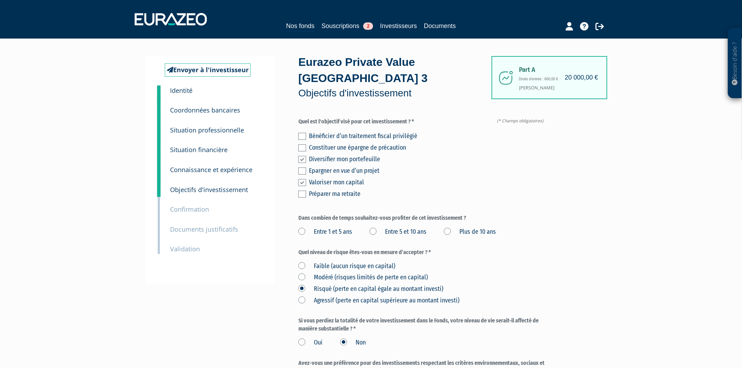
click at [215, 229] on small "Documents justificatifs" at bounding box center [204, 229] width 68 height 8
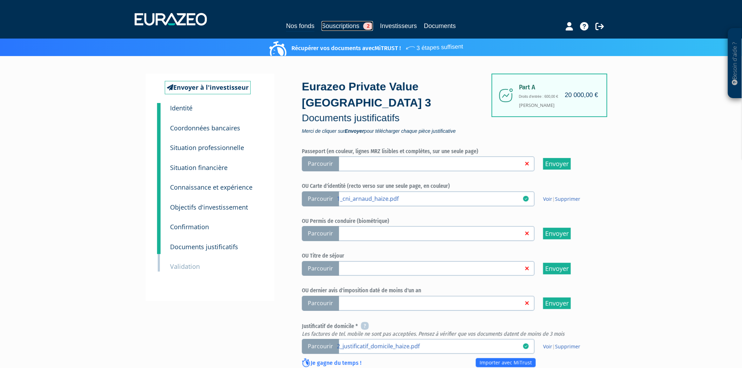
click at [330, 27] on link "Souscriptions 2" at bounding box center [348, 26] width 52 height 10
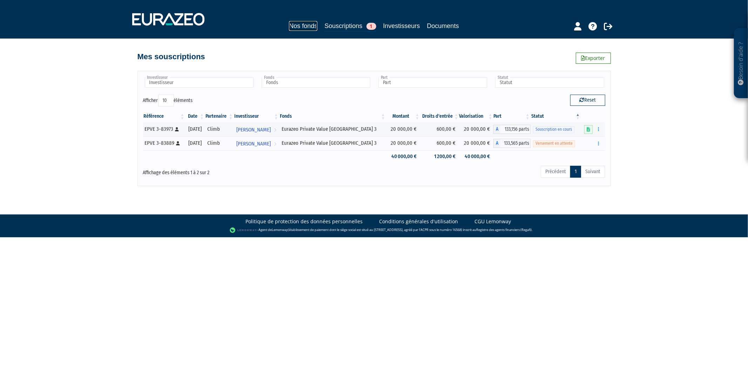
click at [304, 26] on link "Nos fonds" at bounding box center [303, 26] width 28 height 10
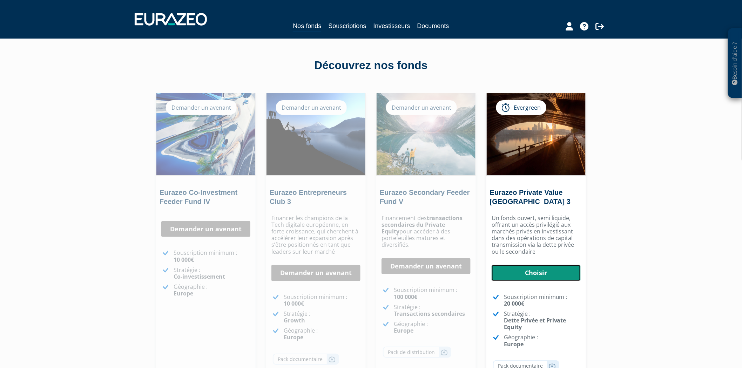
click at [527, 273] on link "Choisir" at bounding box center [536, 273] width 89 height 16
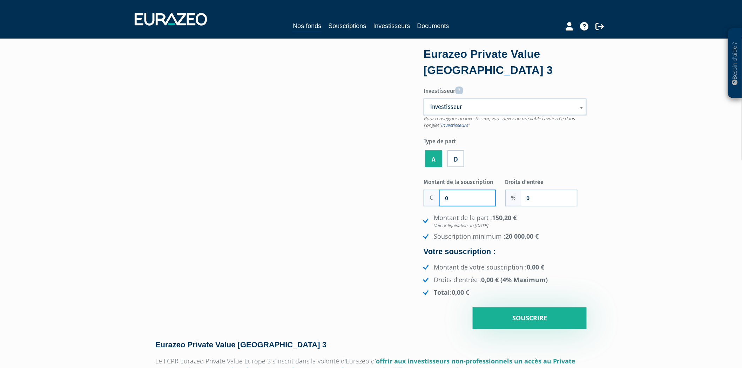
click at [479, 201] on input "0" at bounding box center [467, 197] width 55 height 15
type input "20 000"
click at [544, 197] on input "0" at bounding box center [548, 197] width 55 height 15
type input "3"
click at [490, 112] on link "Investisseur" at bounding box center [505, 107] width 163 height 17
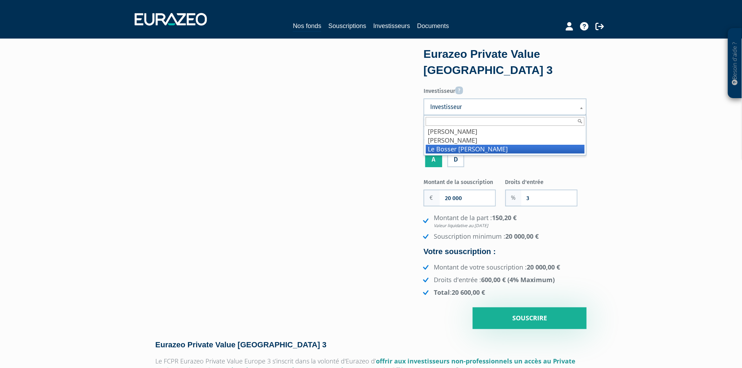
click at [473, 149] on li "Le Bosser Sébastien" at bounding box center [505, 149] width 159 height 9
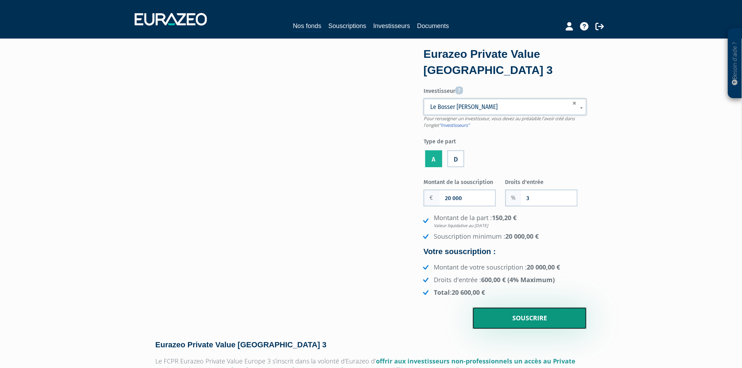
click at [523, 320] on input "Souscrire" at bounding box center [530, 319] width 114 height 22
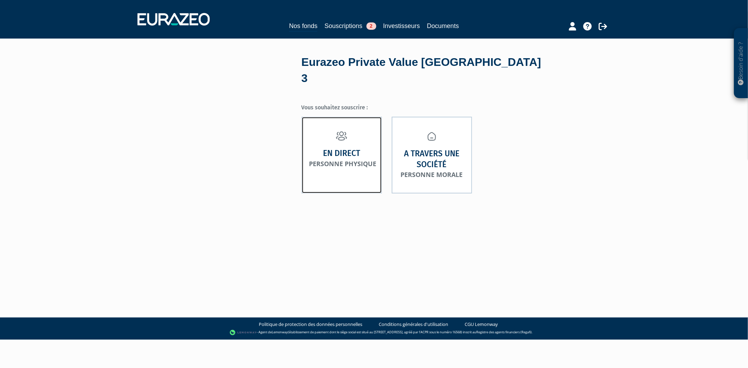
click at [340, 154] on link "En direct Personne physique" at bounding box center [342, 155] width 80 height 77
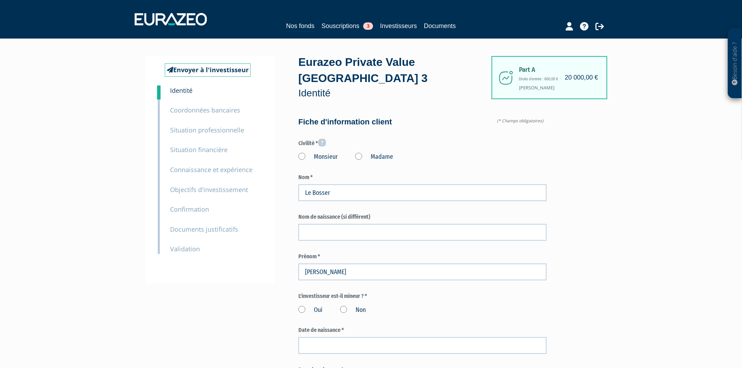
click at [302, 153] on label "Monsieur" at bounding box center [317, 157] width 39 height 9
click at [0, 0] on input "Monsieur" at bounding box center [0, 0] width 0 height 0
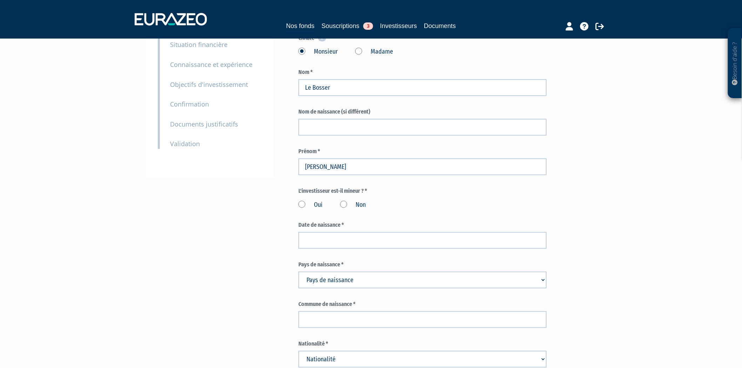
scroll to position [117, 0]
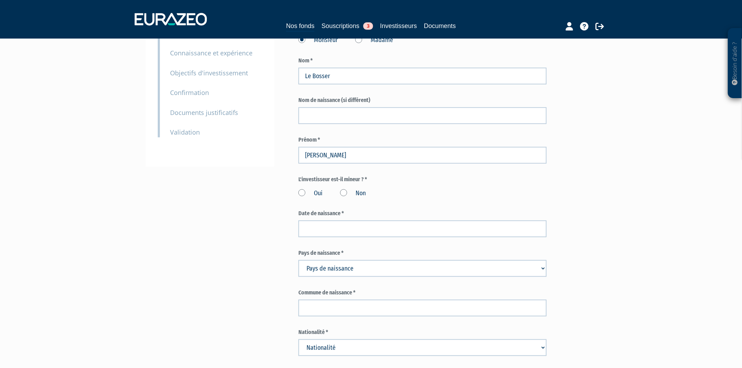
click at [343, 189] on label "Non" at bounding box center [353, 193] width 26 height 9
click at [0, 0] on input "Non" at bounding box center [0, 0] width 0 height 0
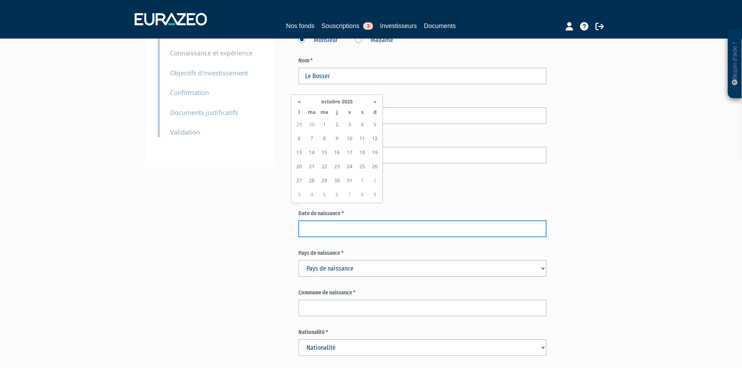
click at [337, 221] on input at bounding box center [422, 229] width 248 height 17
paste input "14/03/1994"
type input "14/03/1994"
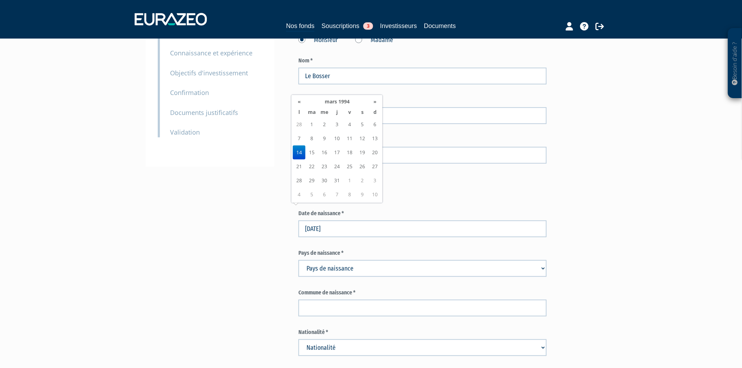
drag, startPoint x: 197, startPoint y: 241, endPoint x: 201, endPoint y: 241, distance: 3.9
click at [346, 260] on select "Pays de naissance Afghanistan Afrique du Sud Albanie Algérie Allemagne Andorre" at bounding box center [422, 268] width 248 height 17
select select "75"
click at [298, 260] on select "Pays de naissance Afghanistan Afrique du Sud Albanie Algérie Allemagne Andorre" at bounding box center [422, 268] width 248 height 17
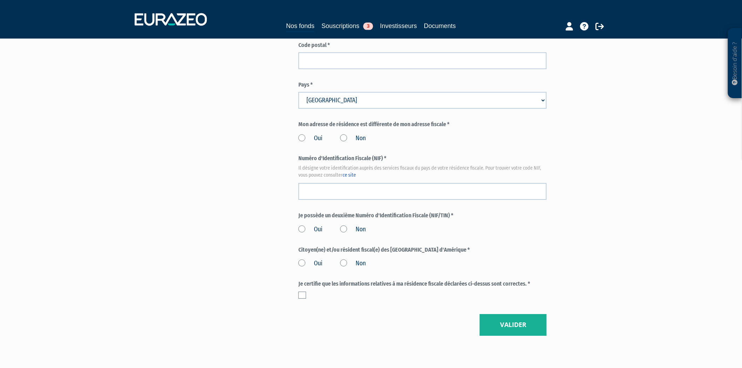
scroll to position [742, 0]
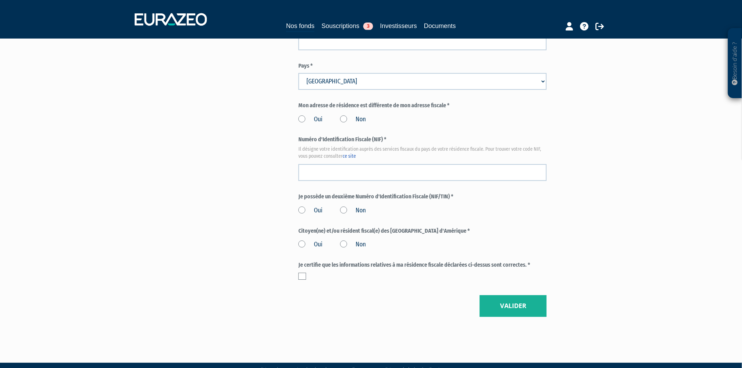
click at [343, 240] on label "Non" at bounding box center [353, 244] width 26 height 9
click at [0, 0] on input "Non" at bounding box center [0, 0] width 0 height 0
click at [299, 263] on div "Je certifie que les informations relatives à ma résidence fiscale déclarées ci-…" at bounding box center [422, 272] width 248 height 22
click at [300, 273] on label at bounding box center [302, 276] width 8 height 7
click at [0, 0] on input "checkbox" at bounding box center [0, 0] width 0 height 0
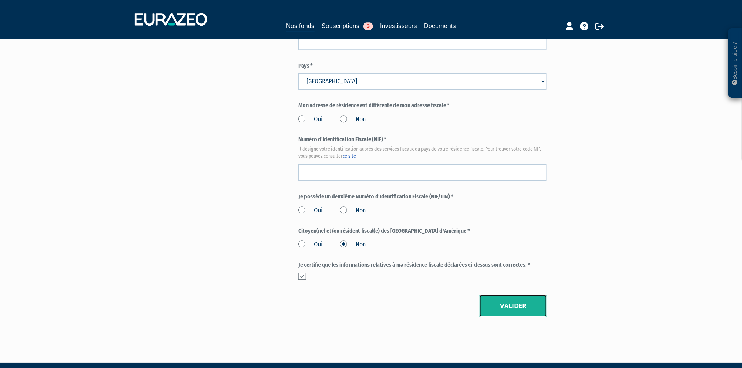
click at [491, 295] on button "Valider" at bounding box center [513, 306] width 67 height 22
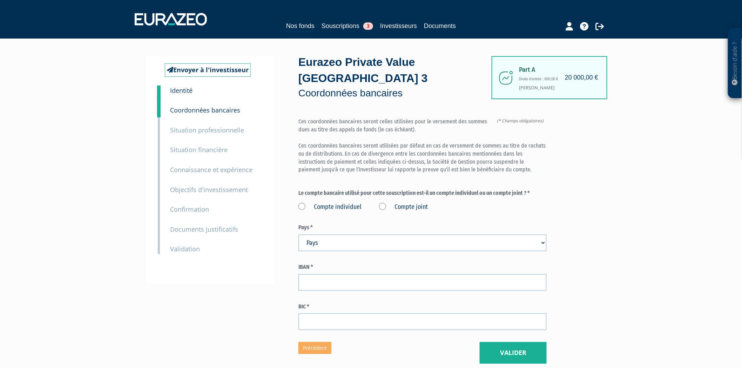
click at [239, 136] on div "4 Situation financière" at bounding box center [216, 145] width 102 height 20
click at [233, 133] on small "Situation professionnelle" at bounding box center [207, 130] width 74 height 8
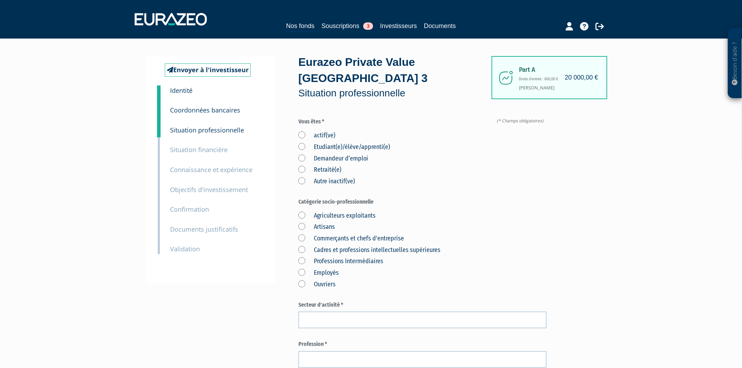
click at [303, 131] on label "actif(ve)" at bounding box center [316, 135] width 37 height 9
click at [0, 0] on input "actif(ve)" at bounding box center [0, 0] width 0 height 0
click at [300, 234] on label "Commerçants et chefs d'entreprise" at bounding box center [351, 238] width 106 height 9
click at [0, 0] on d\'entreprise "Commerçants et chefs d'entreprise" at bounding box center [0, 0] width 0 height 0
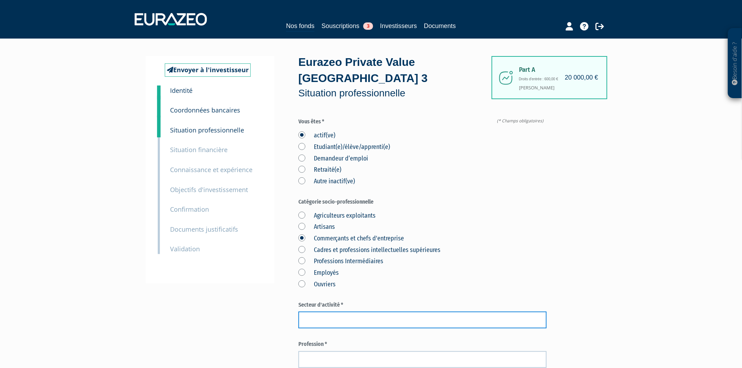
click at [348, 312] on input "text" at bounding box center [422, 320] width 248 height 17
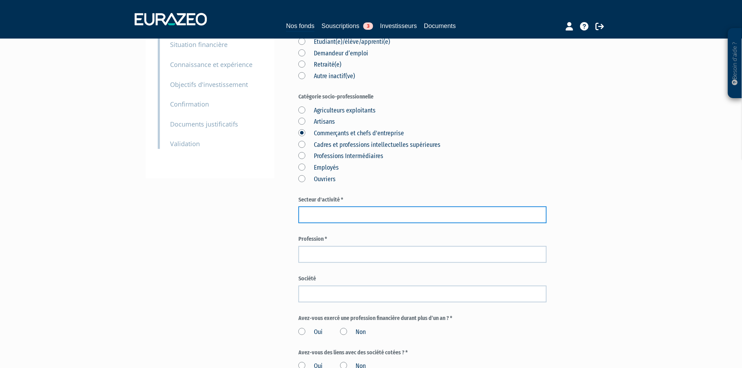
scroll to position [117, 0]
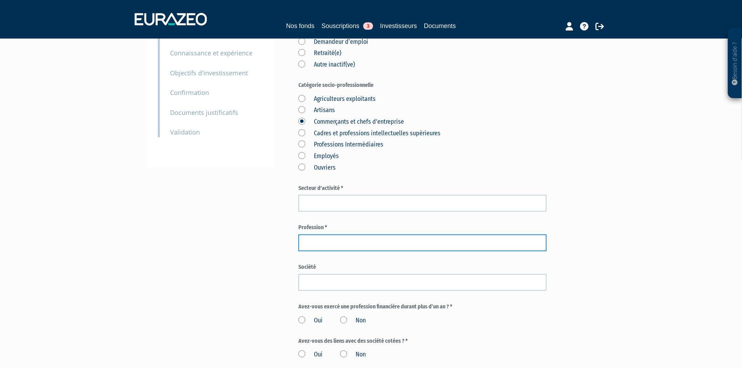
click at [337, 235] on input "text" at bounding box center [422, 243] width 248 height 17
type input "CTO"
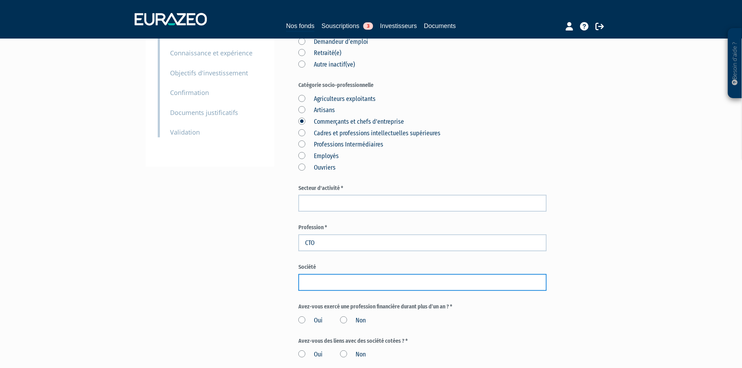
click at [322, 274] on input "text" at bounding box center [422, 282] width 248 height 17
type input "Get Me Five"
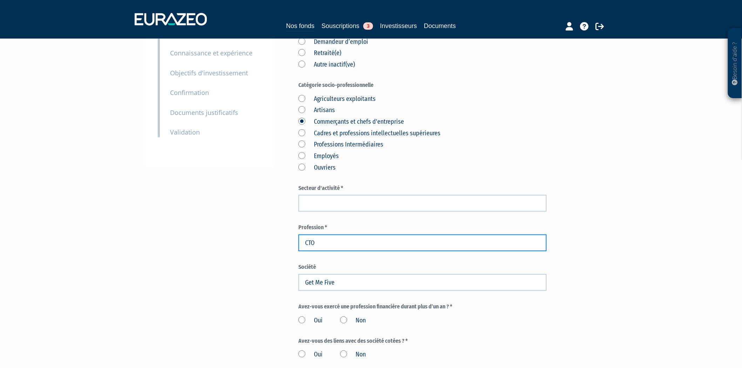
click at [326, 235] on input "CTO" at bounding box center [422, 243] width 248 height 17
type input "Co-fondateur"
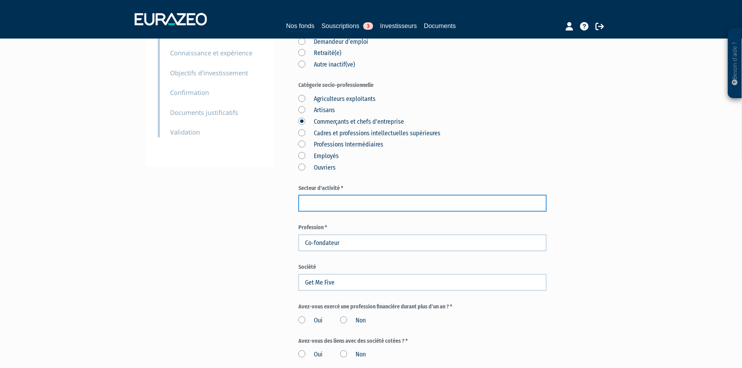
click at [345, 195] on input "text" at bounding box center [422, 203] width 248 height 17
type input "B2B service company"
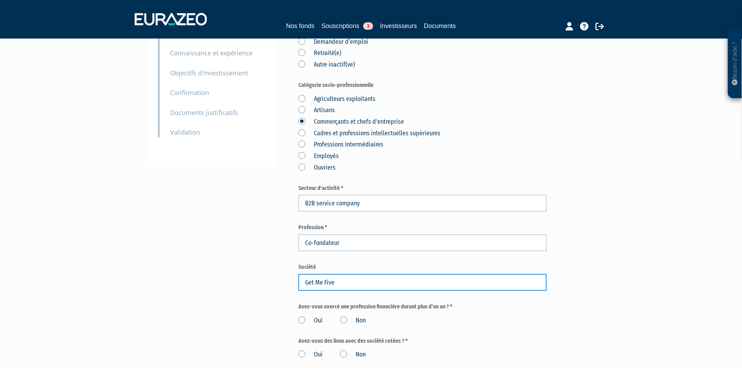
click at [313, 274] on input "Get Me Five" at bounding box center [422, 282] width 248 height 17
type input "Give Me Five"
click at [345, 316] on label "Non" at bounding box center [353, 320] width 26 height 9
click at [0, 0] on input "Non" at bounding box center [0, 0] width 0 height 0
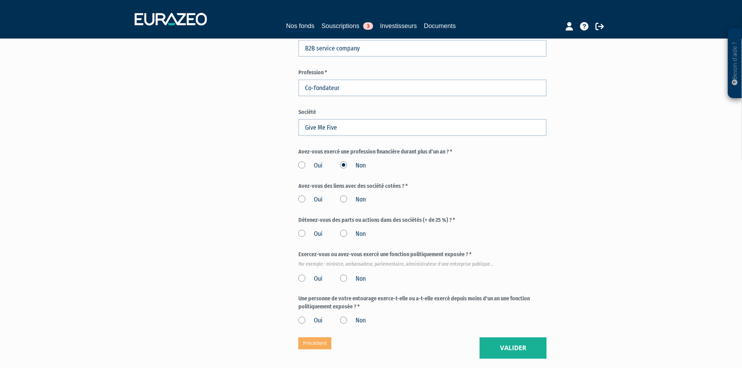
scroll to position [272, 0]
click at [344, 195] on label "Non" at bounding box center [353, 199] width 26 height 9
click at [0, 0] on input "Non" at bounding box center [0, 0] width 0 height 0
click at [346, 229] on label "Non" at bounding box center [353, 233] width 26 height 9
click at [0, 0] on input "Non" at bounding box center [0, 0] width 0 height 0
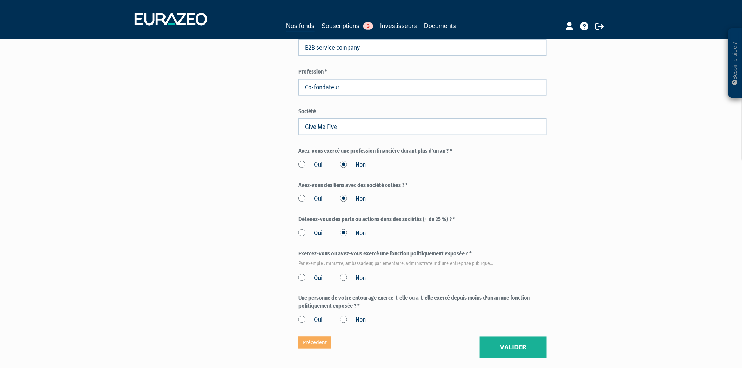
click at [345, 229] on label "Non" at bounding box center [353, 233] width 26 height 9
click at [0, 0] on input "Non" at bounding box center [0, 0] width 0 height 0
click at [300, 229] on label "Oui" at bounding box center [310, 233] width 24 height 9
click at [0, 0] on input "Oui" at bounding box center [0, 0] width 0 height 0
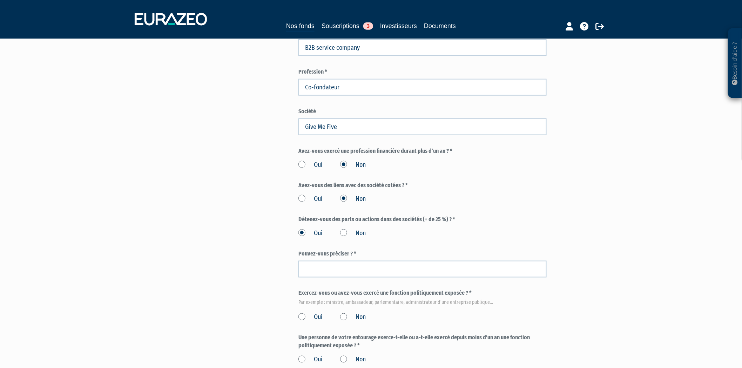
click at [331, 227] on div "Oui Non" at bounding box center [422, 233] width 248 height 12
click at [347, 229] on label "Non" at bounding box center [353, 233] width 26 height 9
click at [430, 227] on div "Oui Non" at bounding box center [422, 233] width 248 height 12
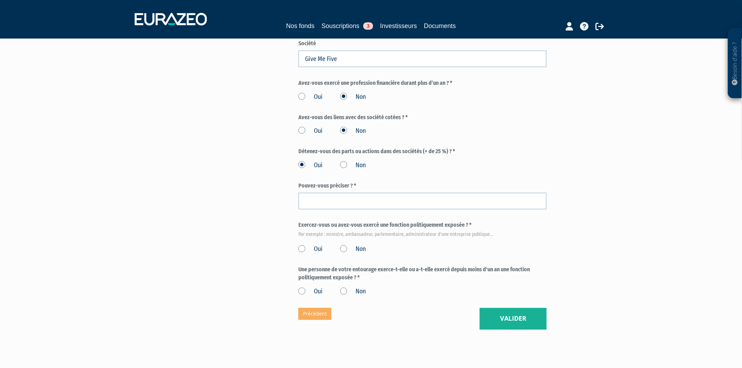
scroll to position [351, 0]
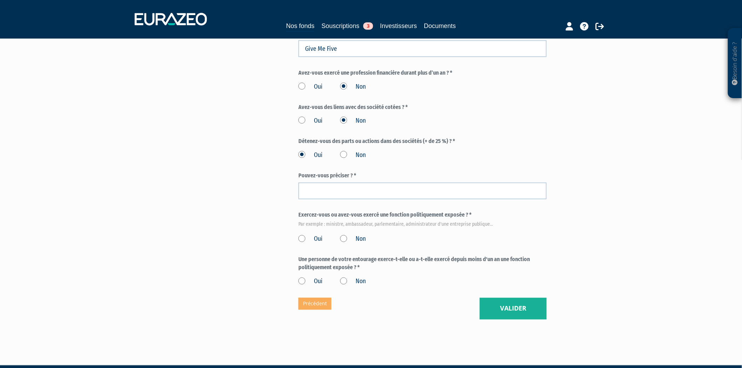
click at [344, 235] on label "Non" at bounding box center [353, 239] width 26 height 9
click at [0, 0] on input "Non" at bounding box center [0, 0] width 0 height 0
click at [343, 277] on label "Non" at bounding box center [353, 281] width 26 height 9
click at [0, 0] on input "Non" at bounding box center [0, 0] width 0 height 0
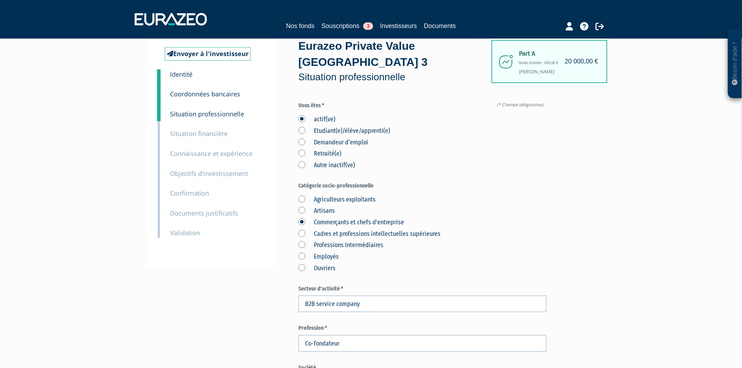
scroll to position [3, 0]
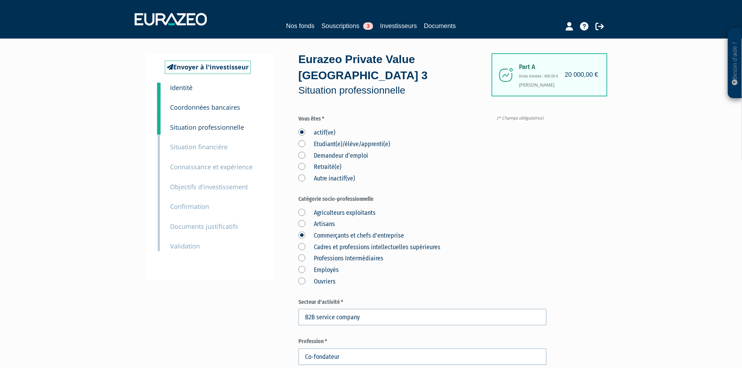
click at [202, 188] on small "Objectifs d'investissement" at bounding box center [209, 187] width 78 height 8
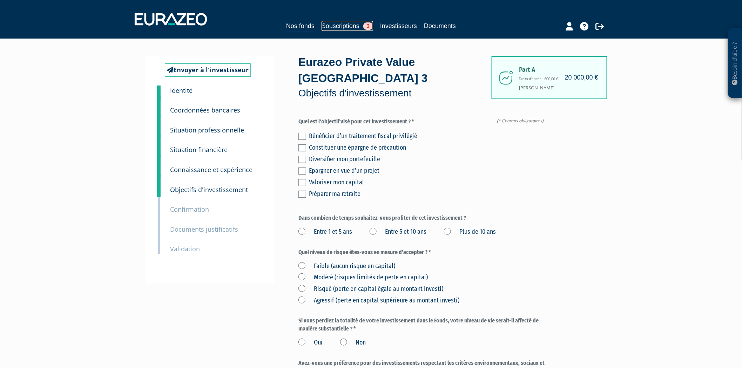
click at [356, 25] on link "Souscriptions 3" at bounding box center [348, 26] width 52 height 10
